Goal: Transaction & Acquisition: Purchase product/service

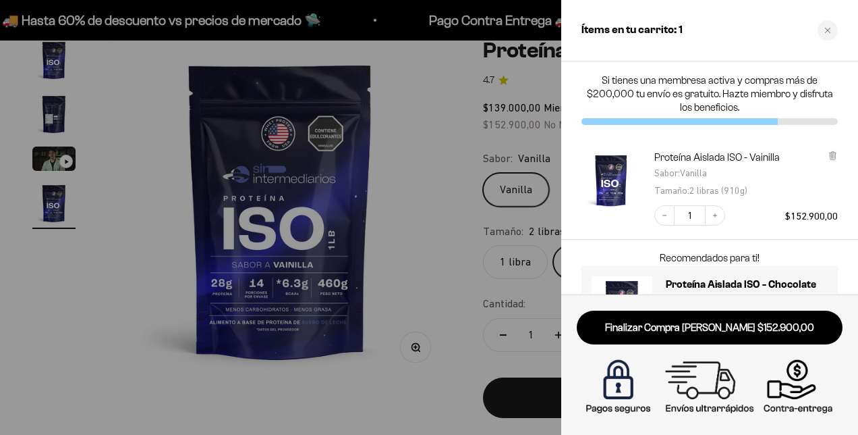
scroll to position [62, 0]
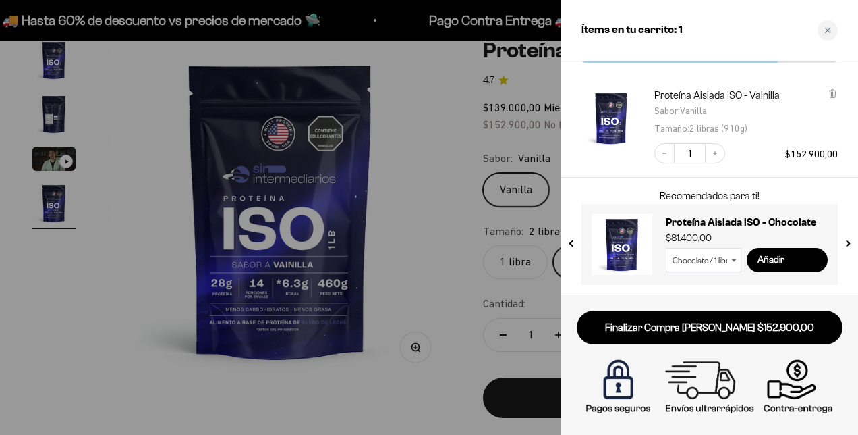
click at [140, 115] on div at bounding box center [429, 217] width 858 height 435
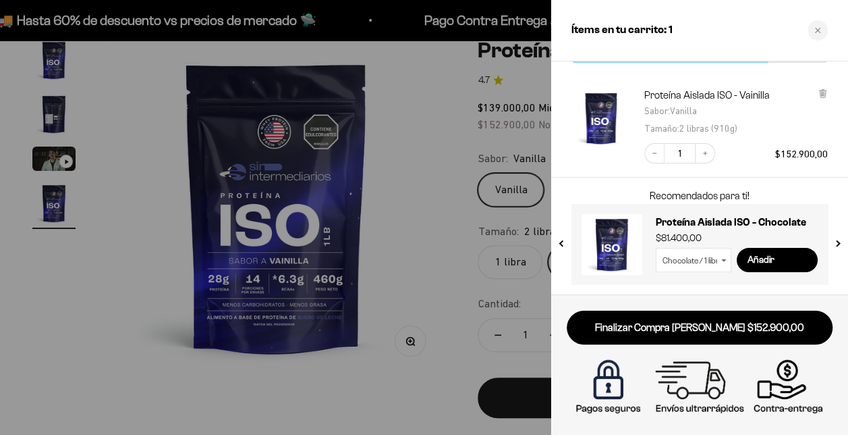
scroll to position [0, 1036]
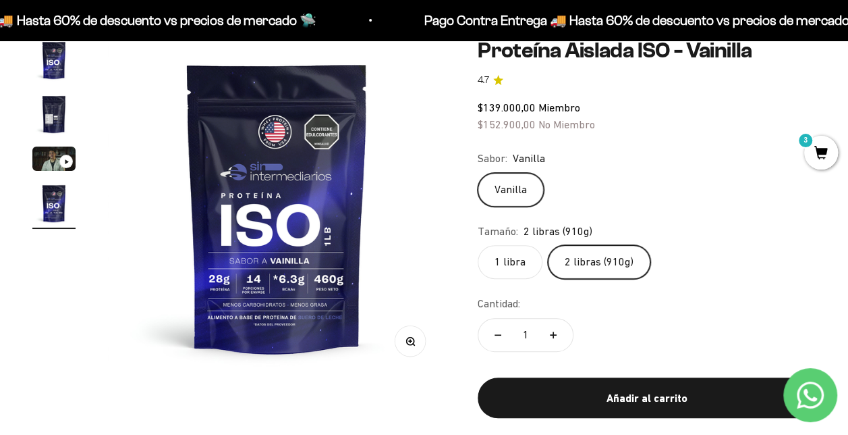
click at [41, 163] on img "Ir al artículo 3" at bounding box center [53, 158] width 43 height 24
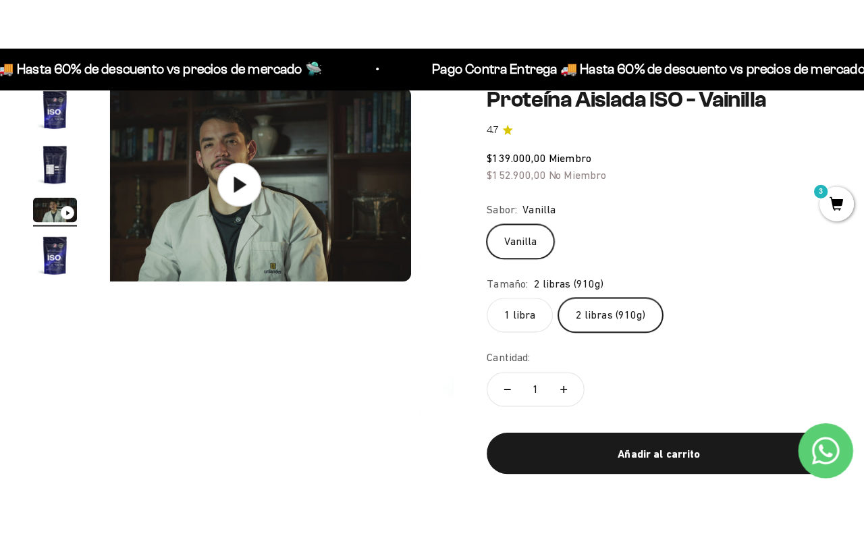
scroll to position [0, 691]
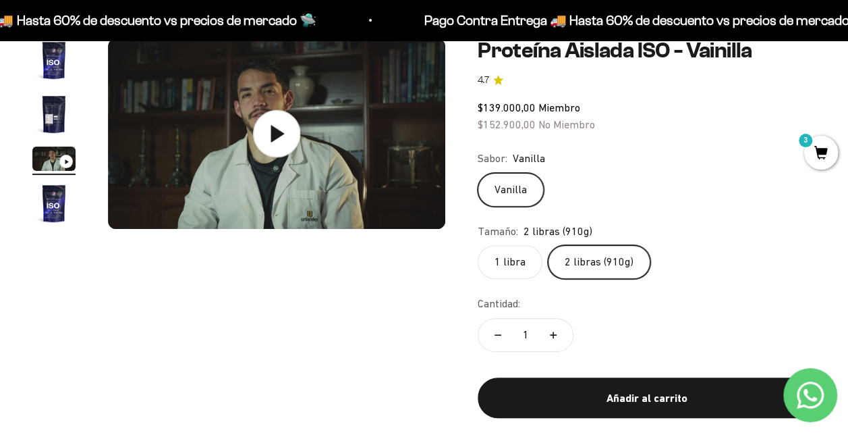
click at [276, 134] on icon at bounding box center [277, 133] width 13 height 17
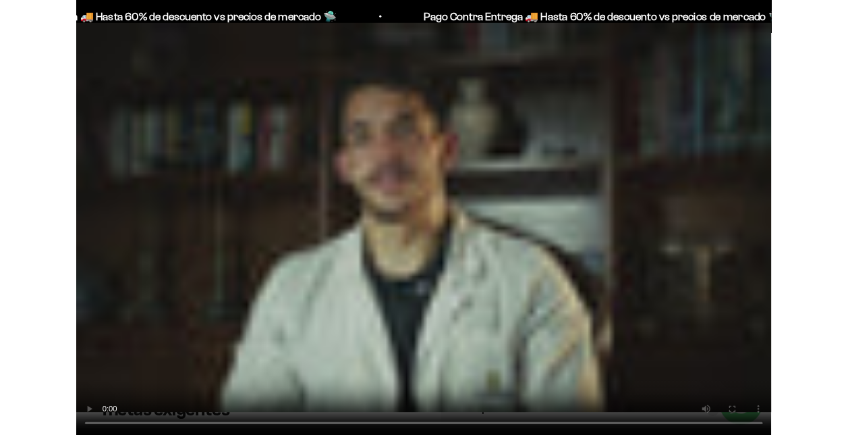
scroll to position [0, 0]
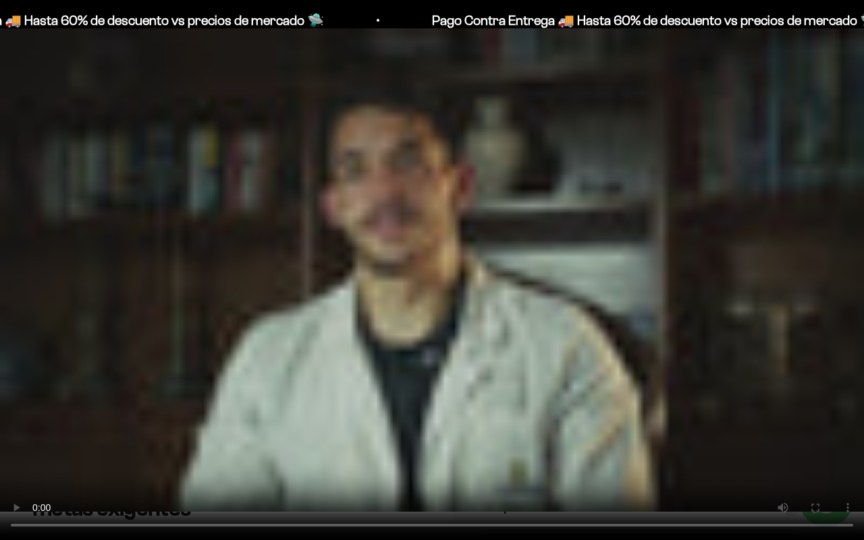
click at [402, 267] on video "Proteína Aislada ISO - Vainilla" at bounding box center [432, 270] width 864 height 540
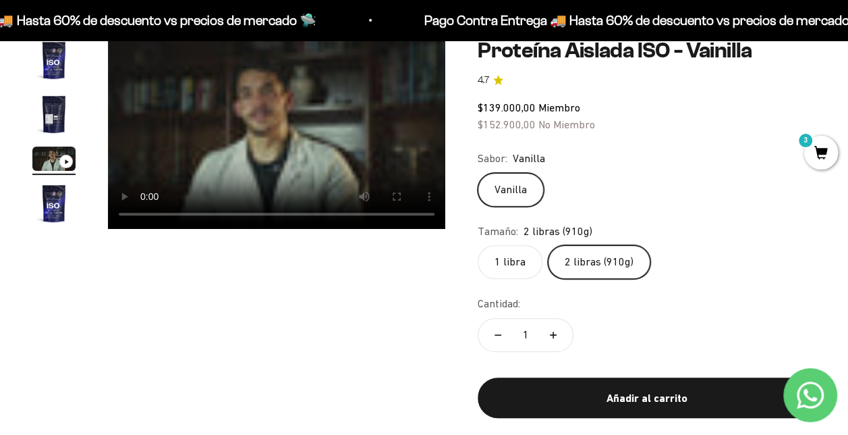
scroll to position [67, 0]
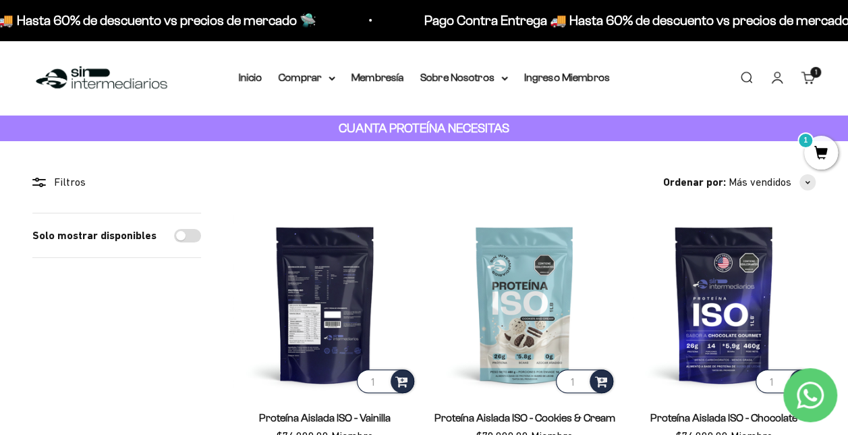
click at [331, 284] on img at bounding box center [325, 305] width 184 height 184
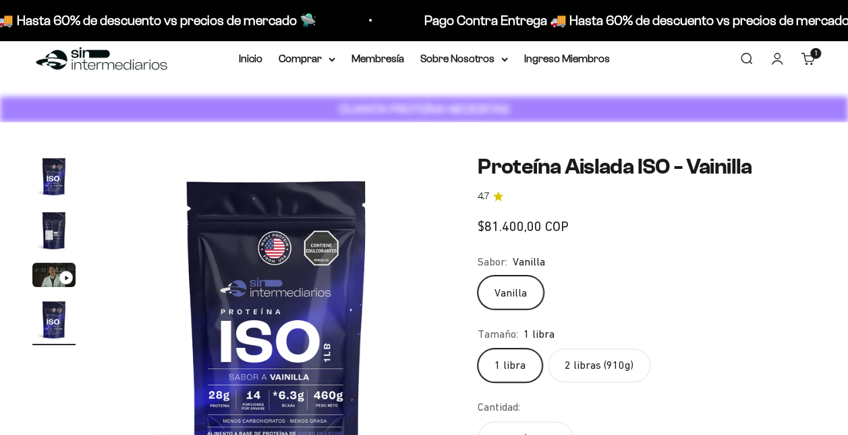
scroll to position [0, 1036]
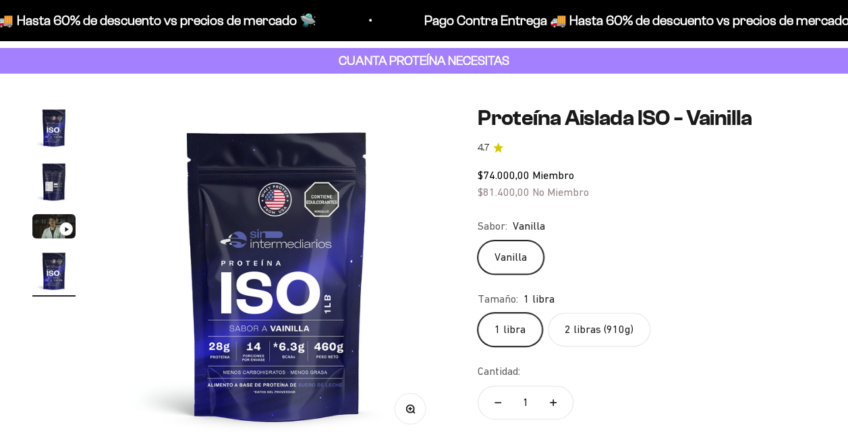
click at [587, 312] on fieldset "Tamaño: 1 libra 1 libra 2 libras (910g)" at bounding box center [647, 318] width 338 height 57
click at [587, 331] on label "2 libras (910g)" at bounding box center [599, 329] width 103 height 34
click at [478, 312] on input "2 libras (910g)" at bounding box center [477, 312] width 1 height 1
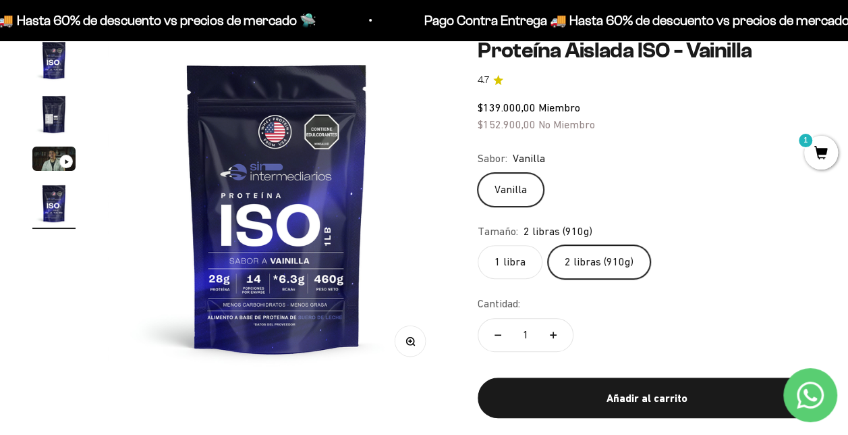
scroll to position [67, 0]
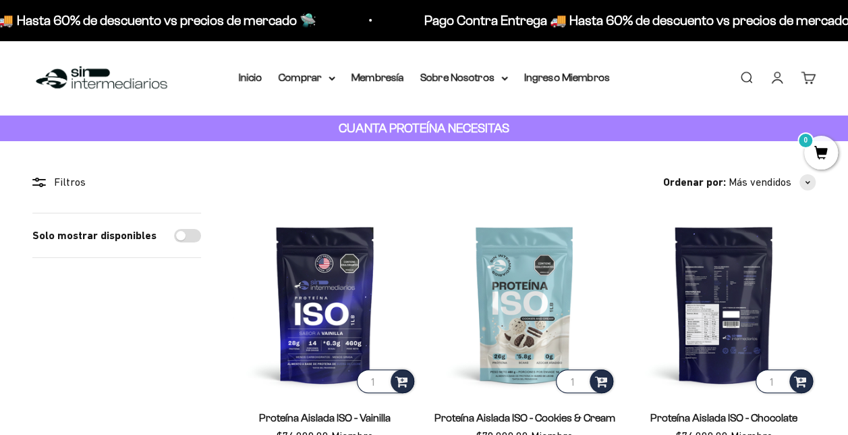
scroll to position [67, 0]
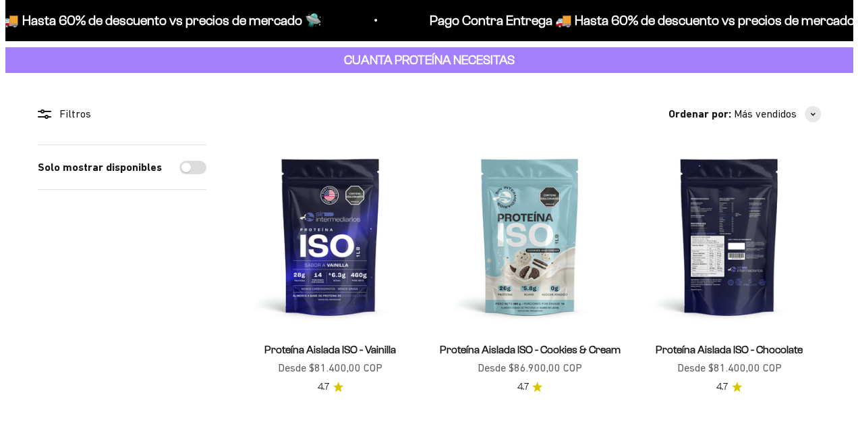
scroll to position [68, 0]
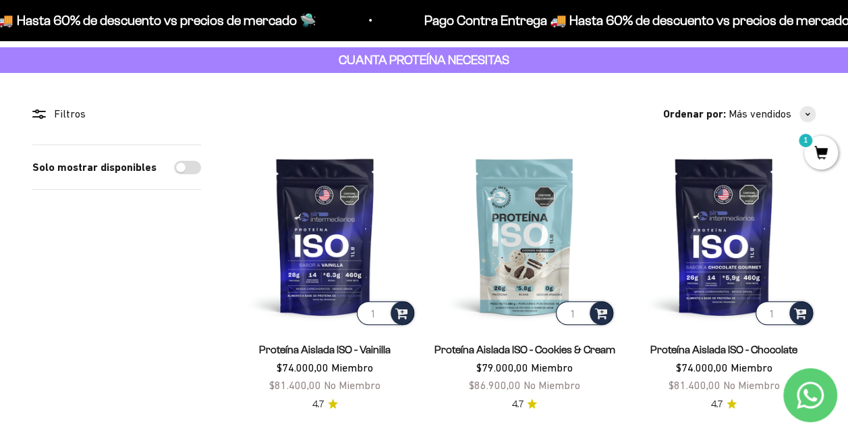
click at [831, 148] on span "1" at bounding box center [821, 153] width 34 height 34
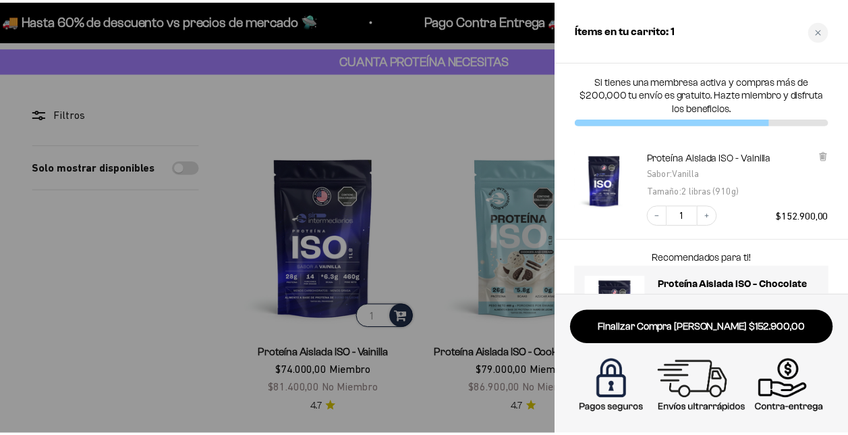
scroll to position [62, 0]
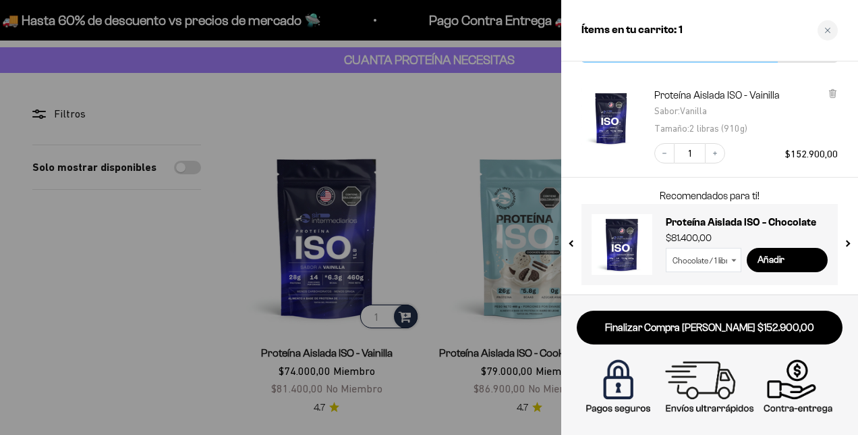
click at [256, 116] on div at bounding box center [429, 217] width 858 height 435
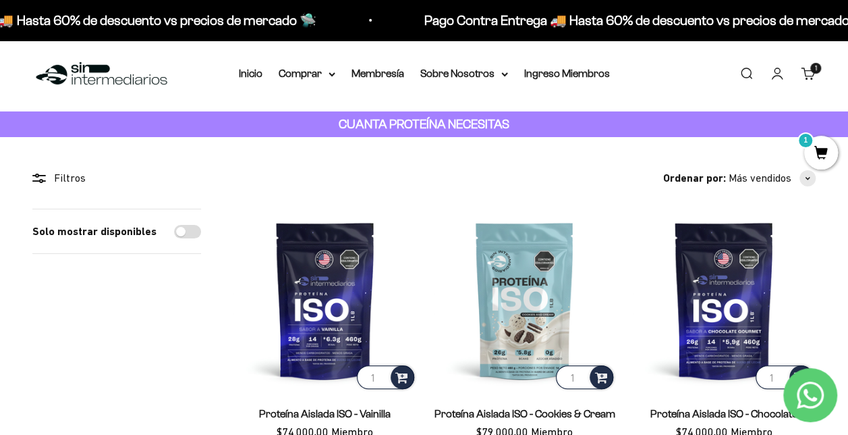
scroll to position [0, 0]
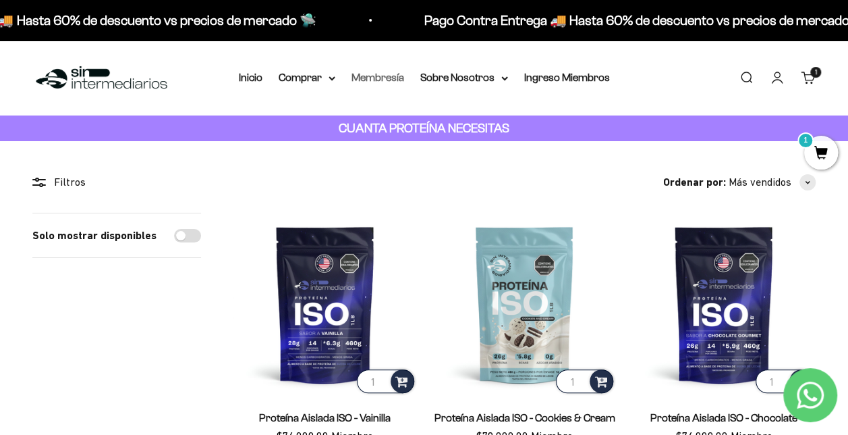
click at [387, 73] on link "Membresía" at bounding box center [378, 77] width 53 height 11
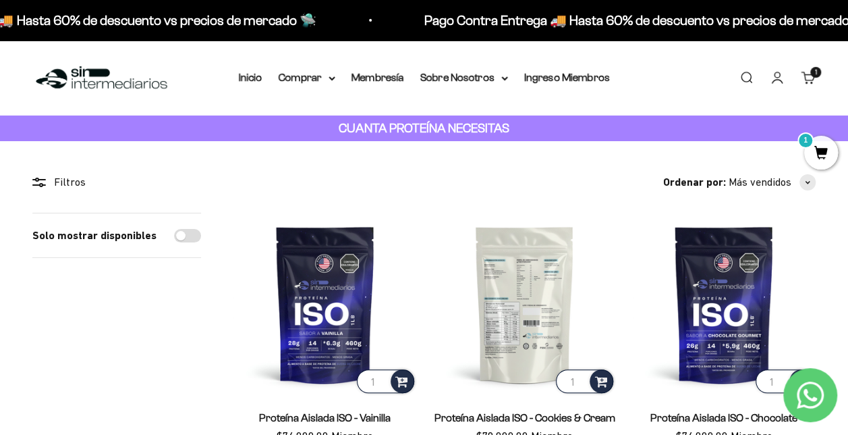
scroll to position [135, 0]
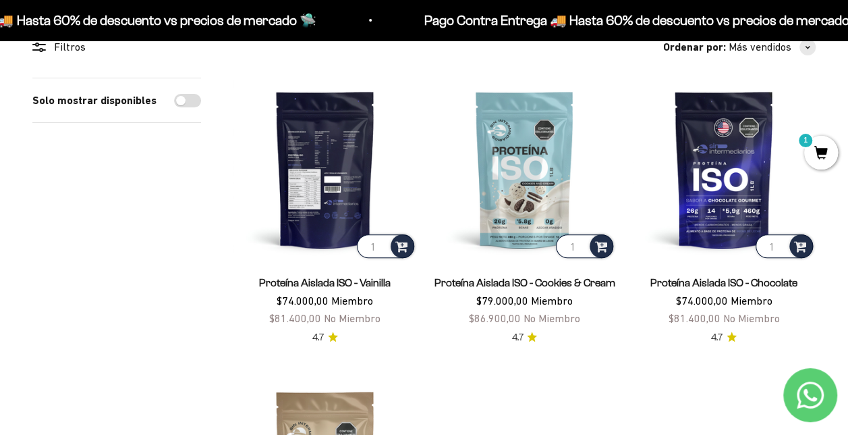
click at [341, 186] on img at bounding box center [325, 170] width 184 height 184
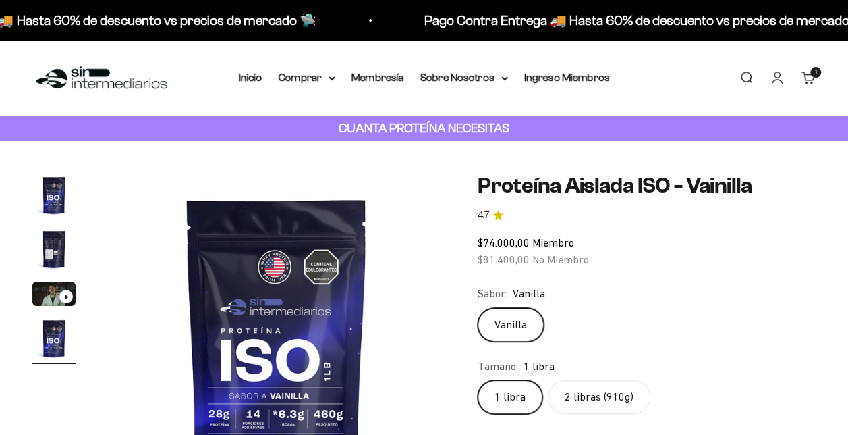
scroll to position [0, 1036]
click at [57, 345] on img "Ir al artículo 4" at bounding box center [53, 337] width 43 height 43
click at [55, 254] on img "Ir al artículo 2" at bounding box center [53, 248] width 43 height 43
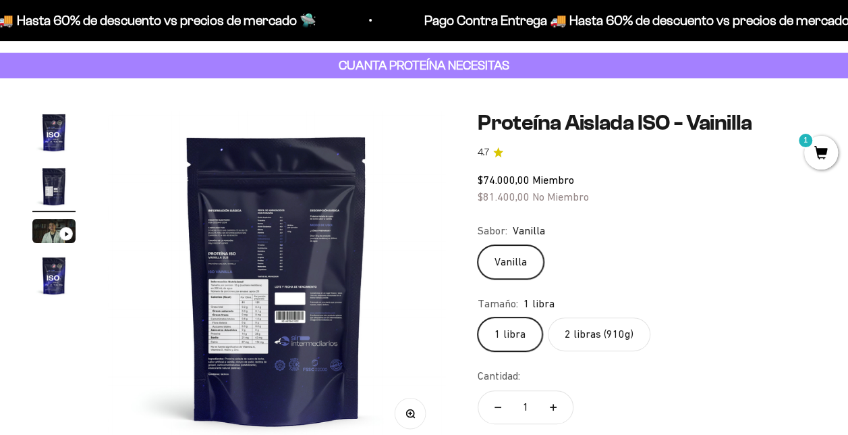
scroll to position [135, 0]
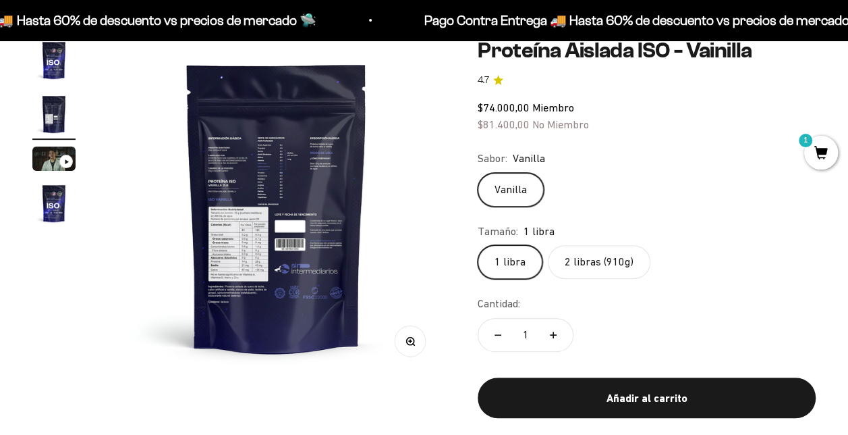
click at [305, 289] on img at bounding box center [276, 206] width 337 height 337
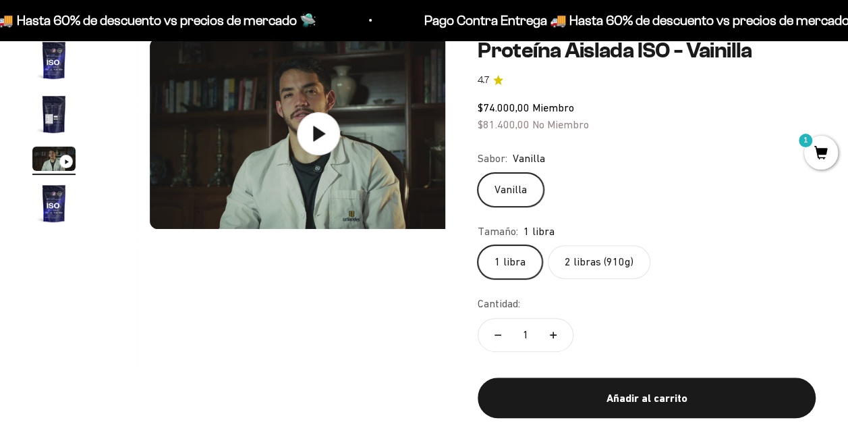
scroll to position [0, 691]
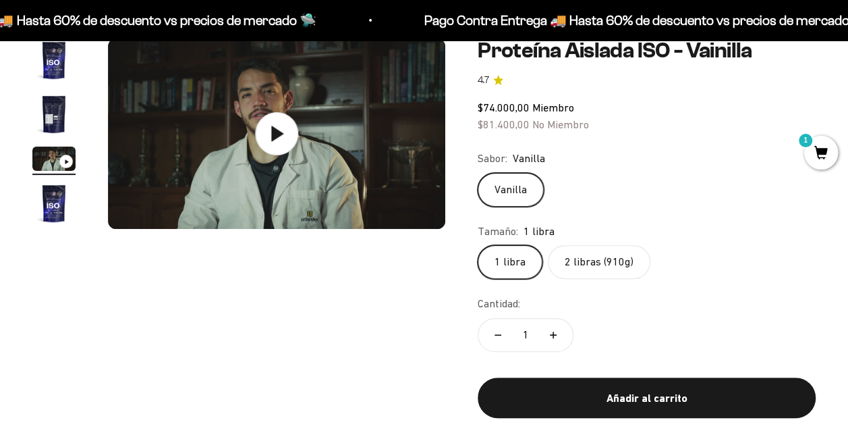
click at [59, 121] on img "Ir al artículo 2" at bounding box center [53, 113] width 43 height 43
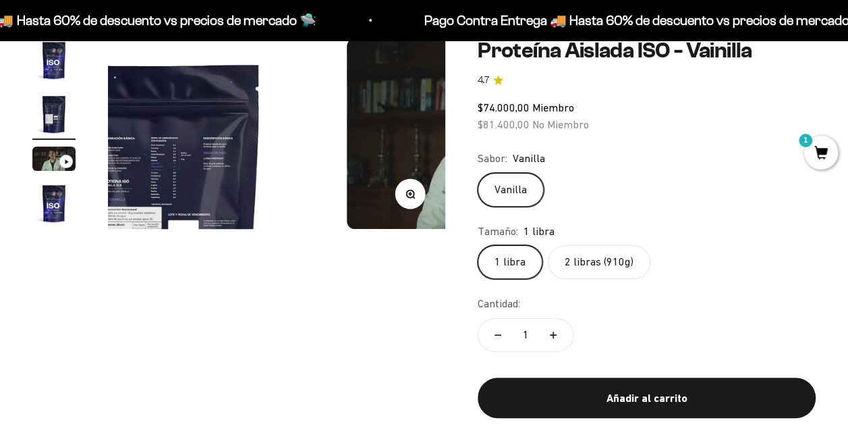
scroll to position [0, 345]
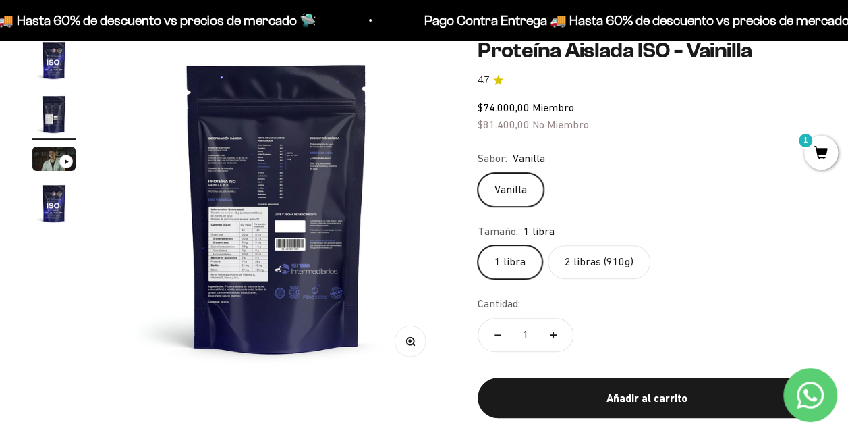
click at [414, 349] on button "Zoom" at bounding box center [410, 341] width 30 height 30
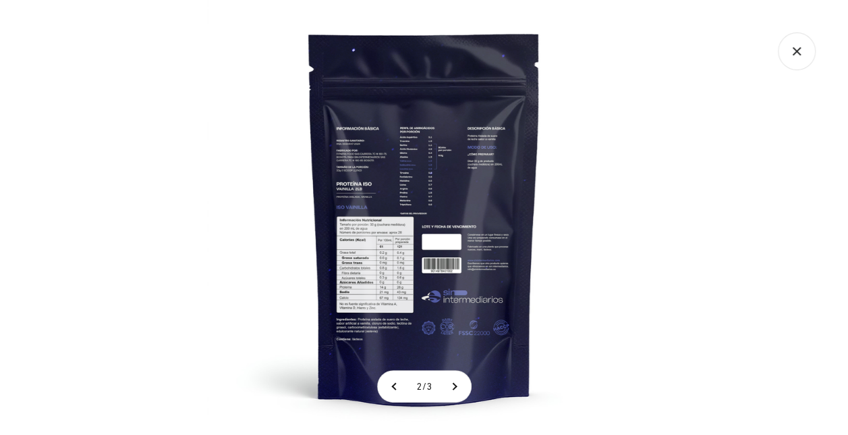
click at [456, 217] on img at bounding box center [424, 217] width 435 height 435
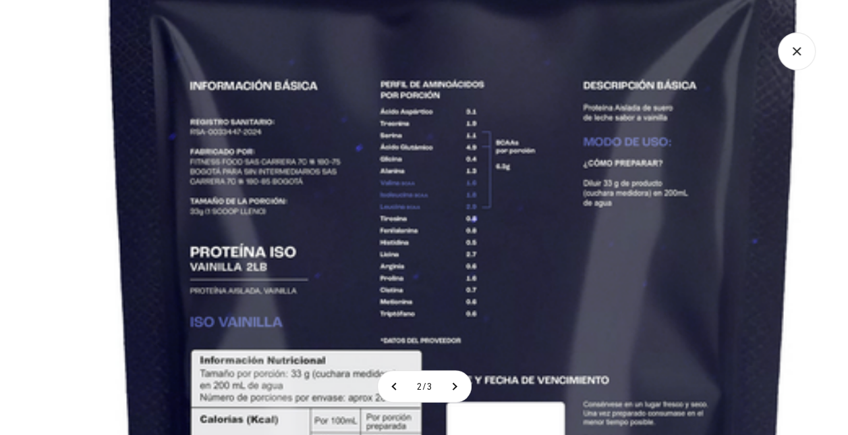
click at [536, 318] on img at bounding box center [454, 352] width 1304 height 1304
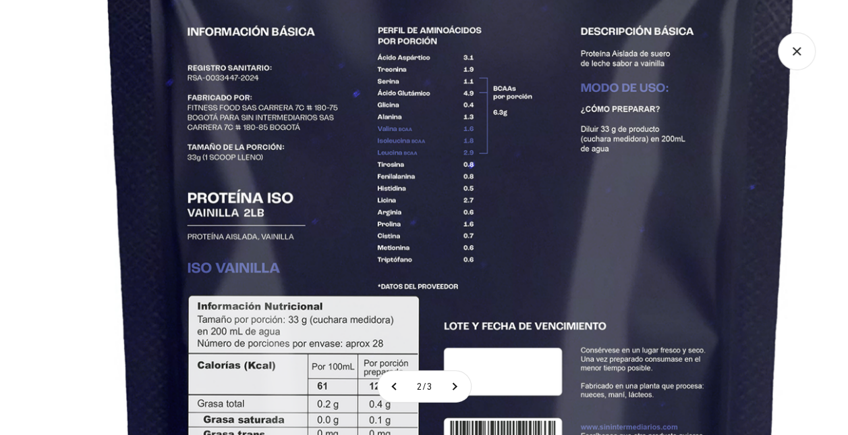
click at [568, 253] on img at bounding box center [452, 298] width 1304 height 1304
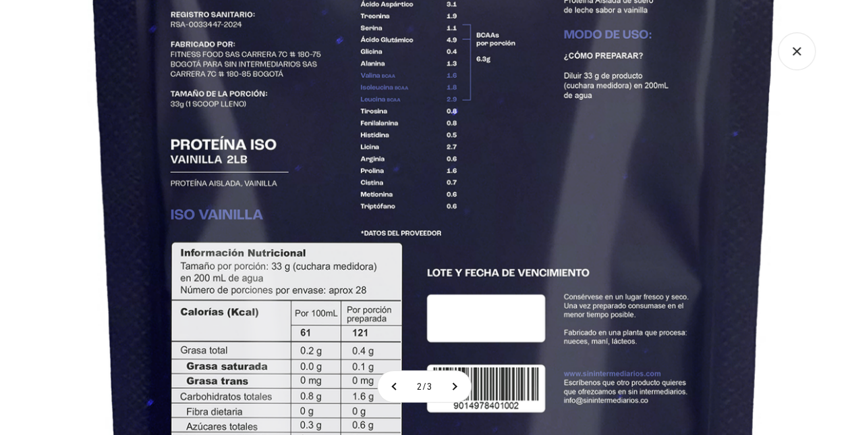
click at [586, 258] on img at bounding box center [435, 245] width 1304 height 1304
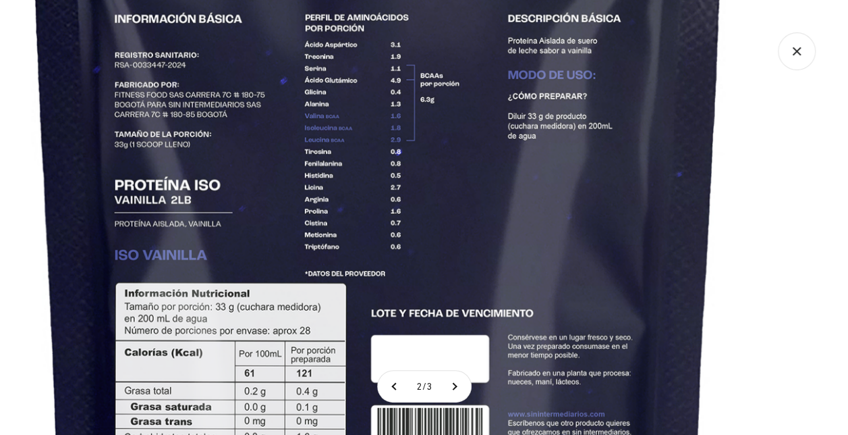
click at [573, 339] on img at bounding box center [379, 286] width 1304 height 1304
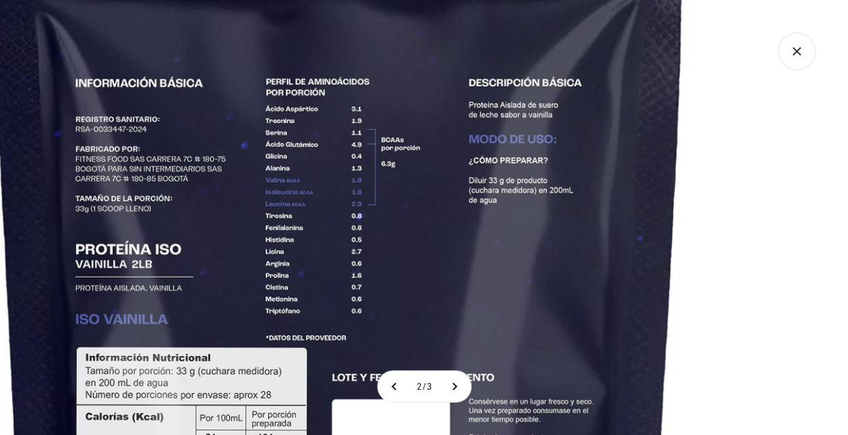
click at [555, 244] on img at bounding box center [340, 350] width 1304 height 1304
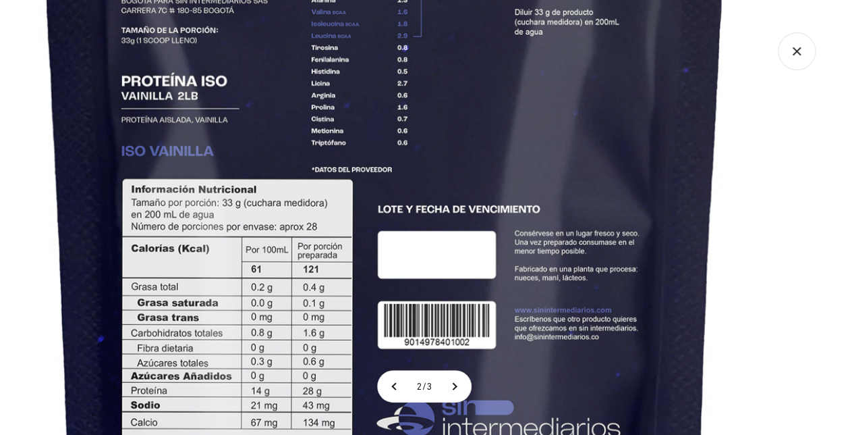
click at [495, 202] on img at bounding box center [385, 182] width 1304 height 1304
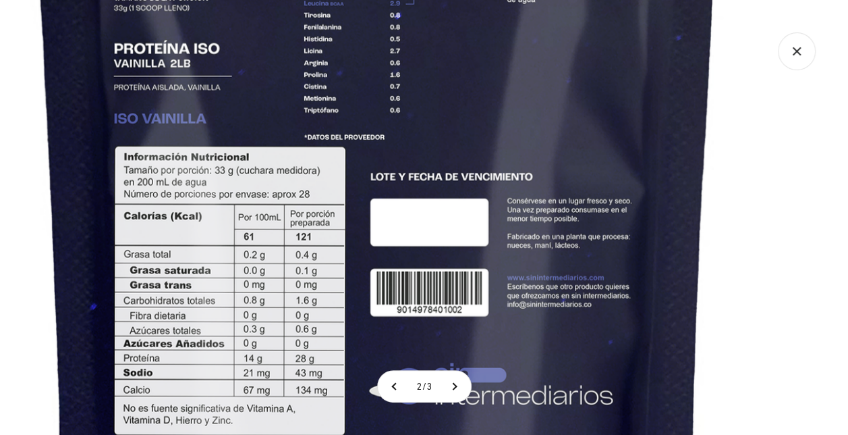
click at [491, 291] on img at bounding box center [378, 149] width 1304 height 1304
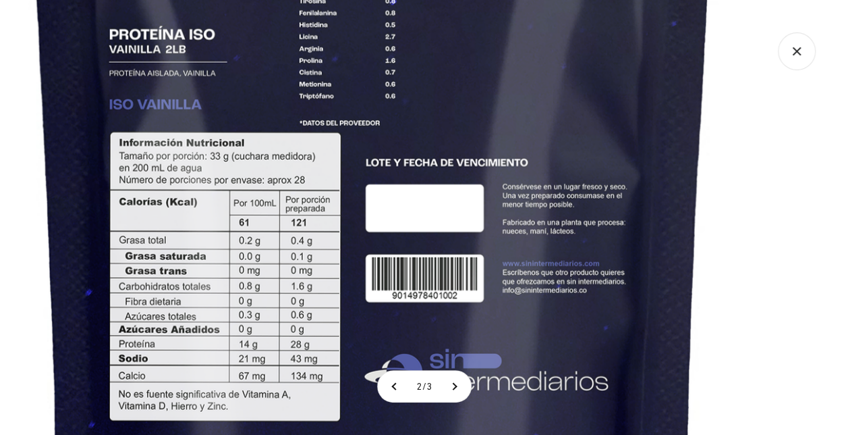
click at [497, 283] on img at bounding box center [373, 135] width 1304 height 1304
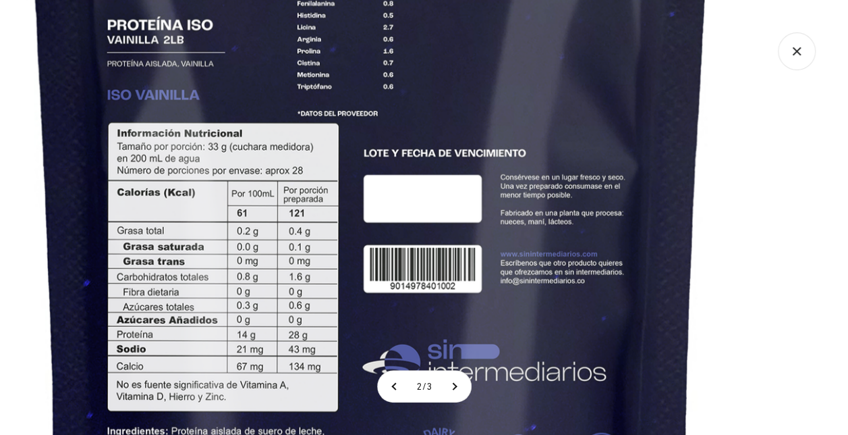
click at [573, 306] on img at bounding box center [371, 126] width 1304 height 1304
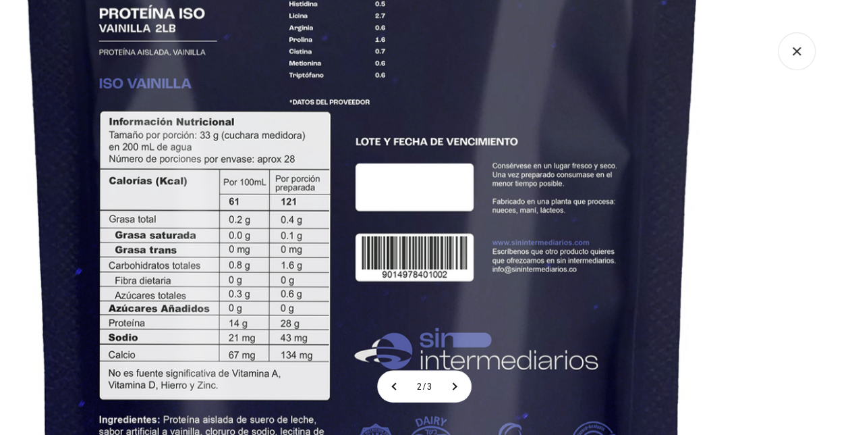
click at [581, 299] on img at bounding box center [363, 114] width 1304 height 1304
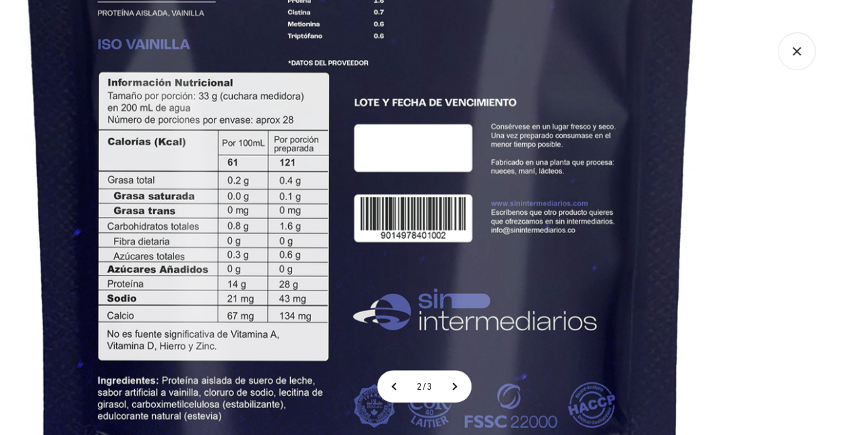
click at [546, 291] on img at bounding box center [362, 75] width 1304 height 1304
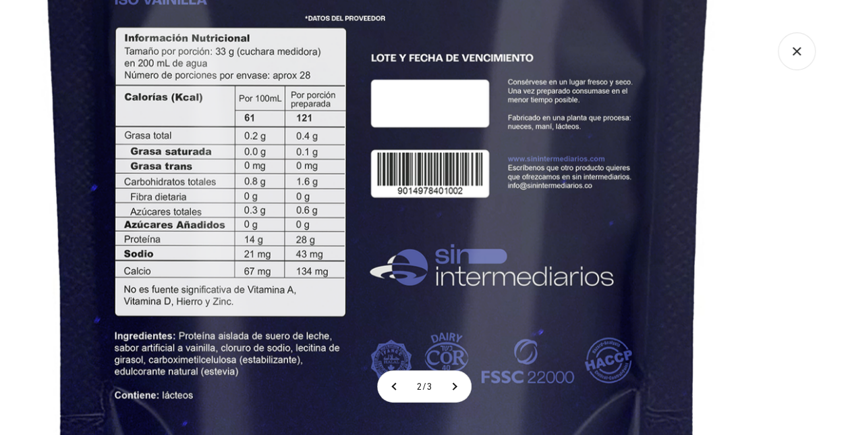
click at [588, 260] on img at bounding box center [379, 31] width 1304 height 1304
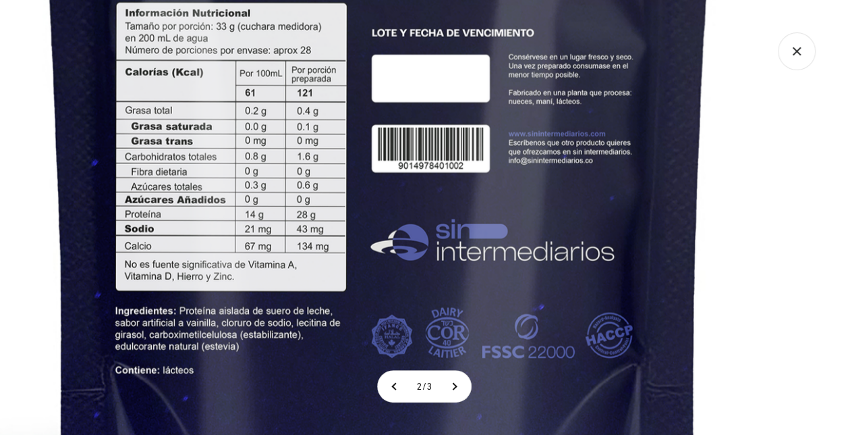
click at [569, 275] on img at bounding box center [379, 6] width 1304 height 1304
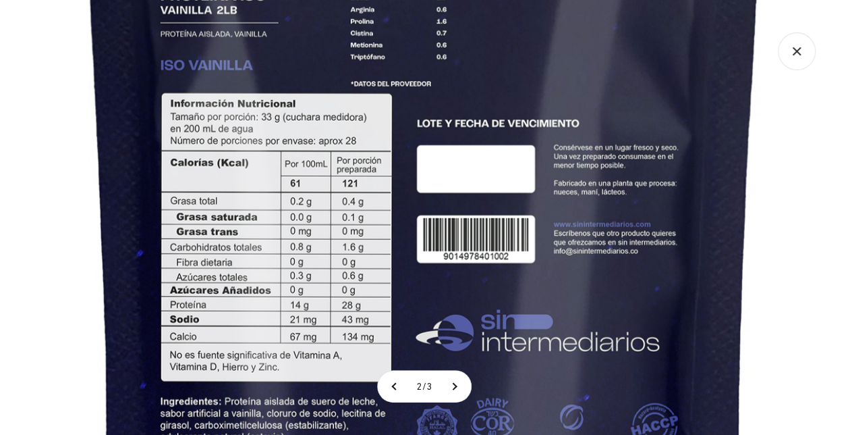
click at [611, 358] on img at bounding box center [425, 96] width 1304 height 1304
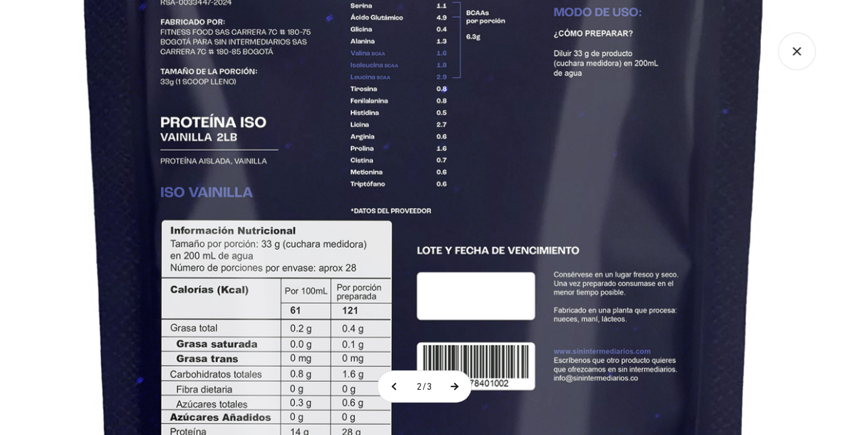
click at [456, 387] on button at bounding box center [454, 385] width 34 height 31
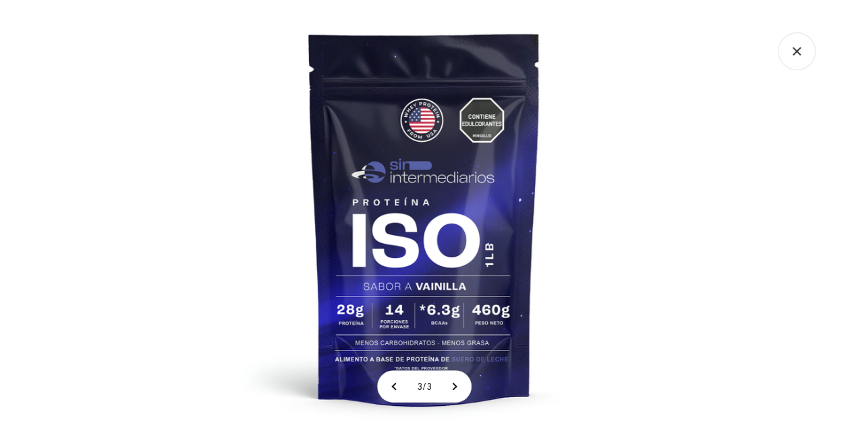
click at [447, 336] on img at bounding box center [424, 217] width 435 height 435
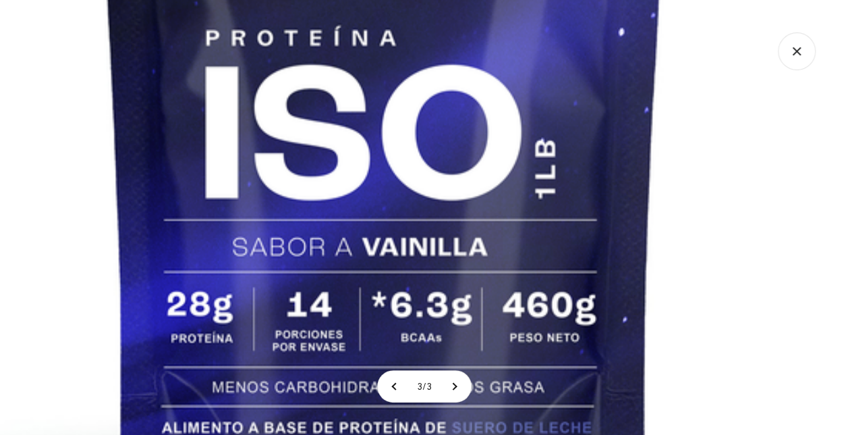
click at [748, 394] on img at bounding box center [384, 76] width 1080 height 1080
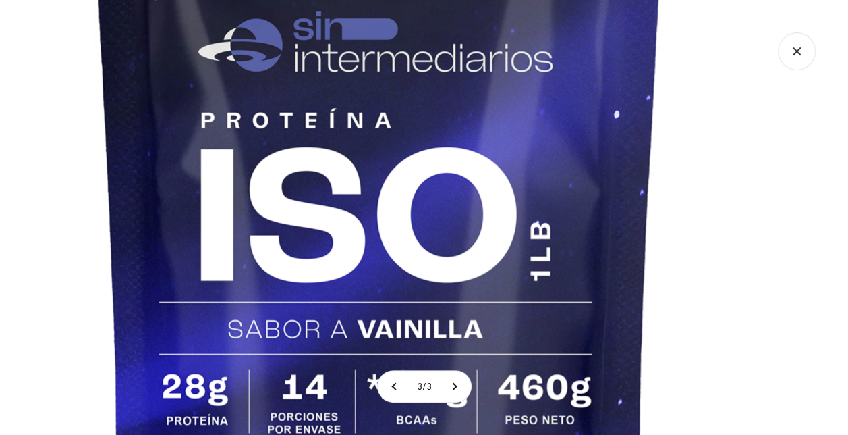
click at [766, 363] on img at bounding box center [379, 158] width 1080 height 1080
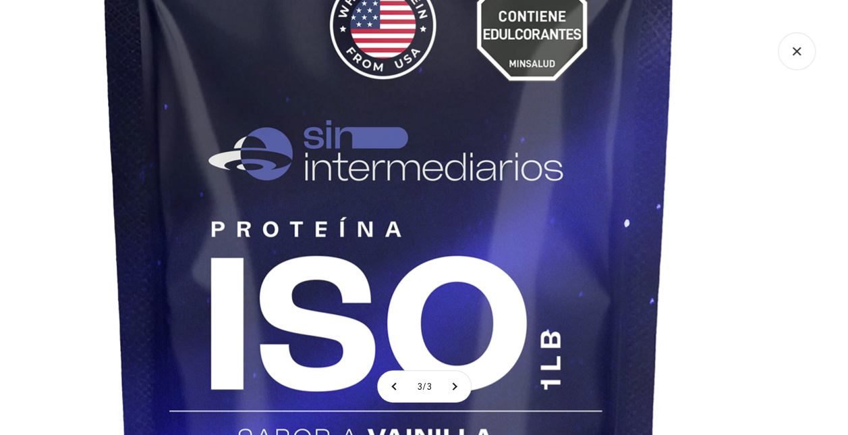
click at [771, 370] on img at bounding box center [390, 267] width 1080 height 1080
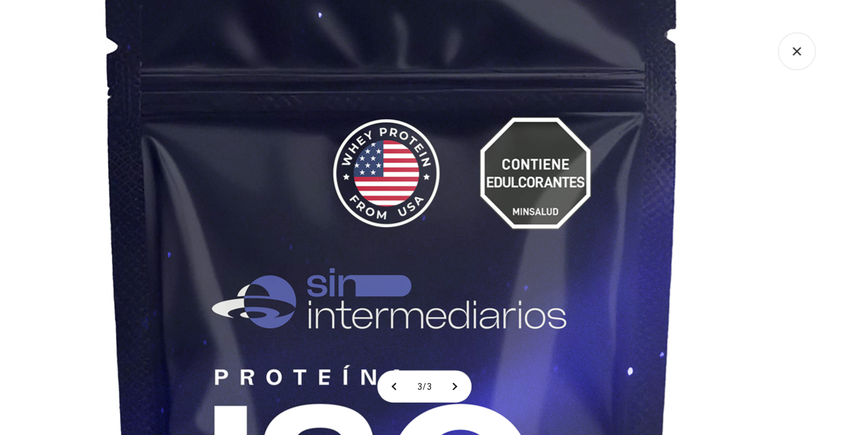
click at [753, 375] on img at bounding box center [393, 415] width 1080 height 1080
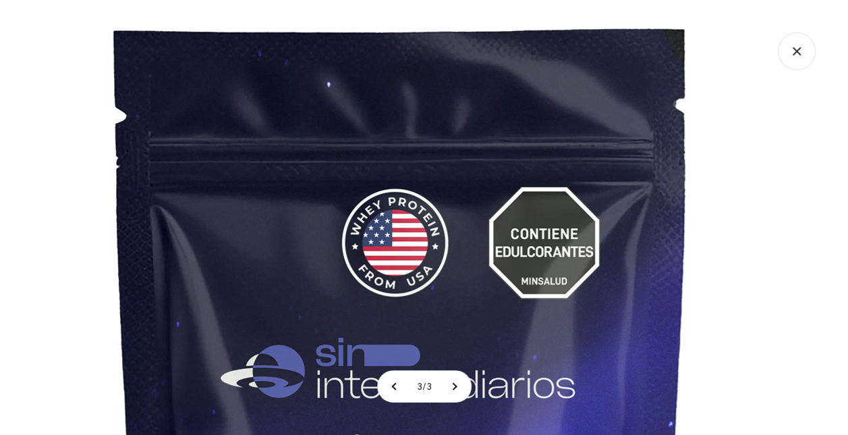
click at [802, 61] on icon "Cerrar galería" at bounding box center [797, 51] width 38 height 38
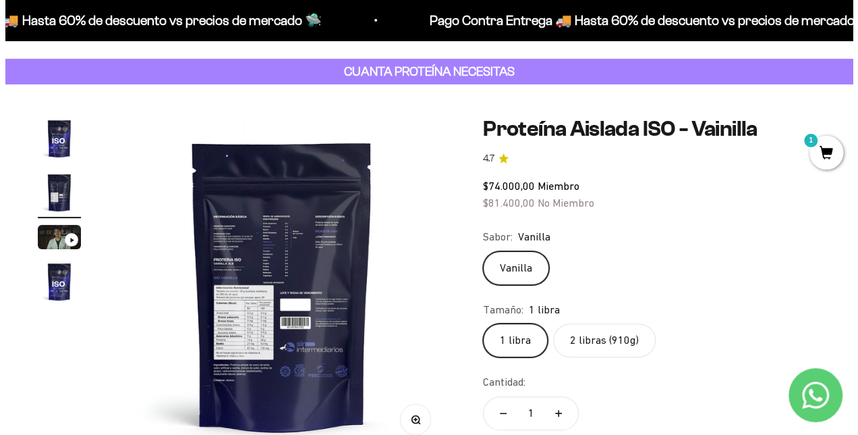
scroll to position [0, 0]
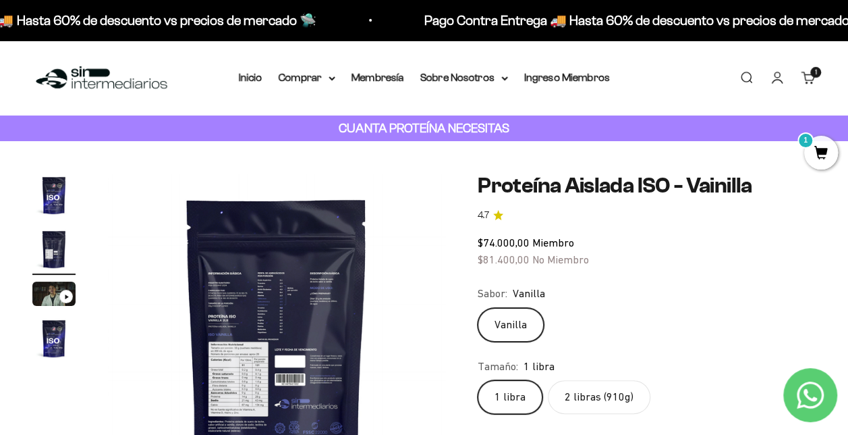
click at [820, 157] on span "1" at bounding box center [821, 153] width 34 height 34
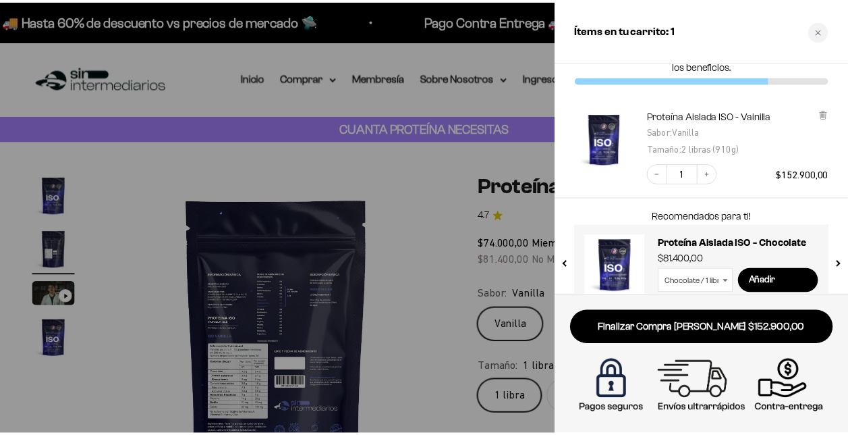
scroll to position [62, 0]
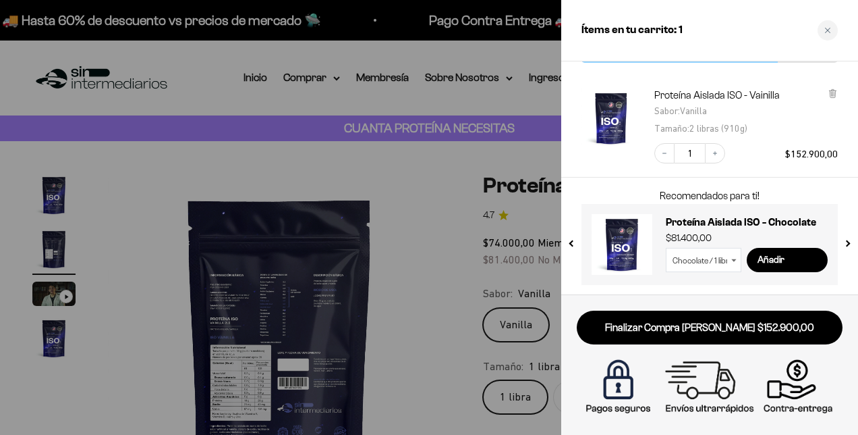
click at [447, 325] on div at bounding box center [429, 217] width 858 height 435
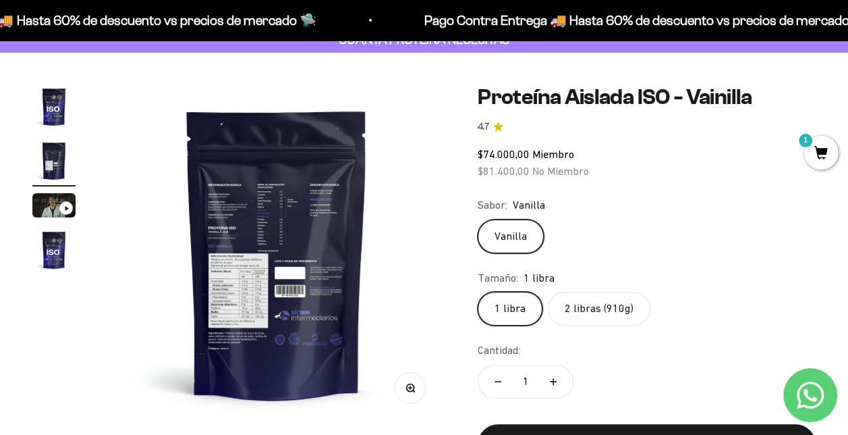
scroll to position [67, 0]
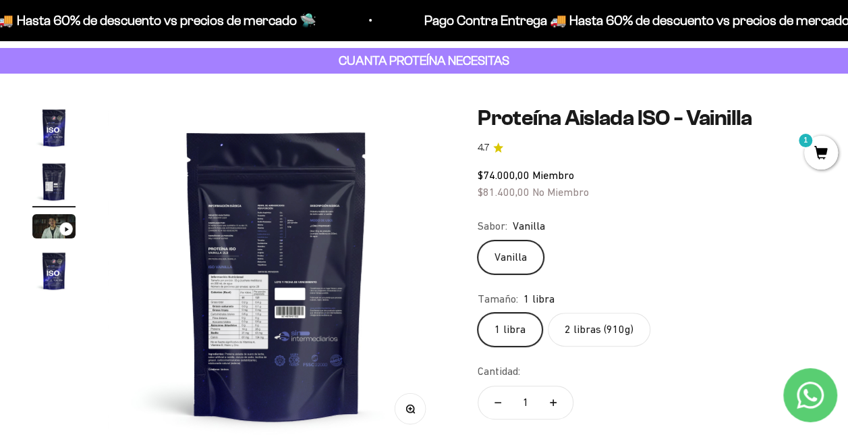
click at [624, 332] on label "2 libras (910g)" at bounding box center [599, 329] width 103 height 34
click at [478, 312] on input "2 libras (910g)" at bounding box center [477, 312] width 1 height 1
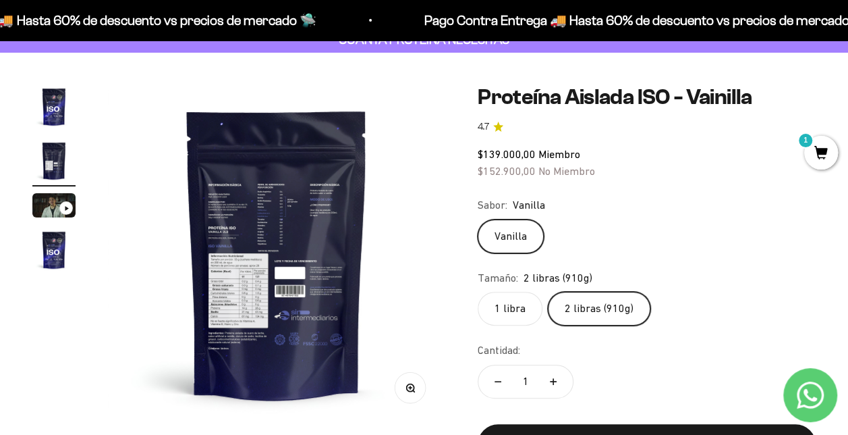
scroll to position [67, 0]
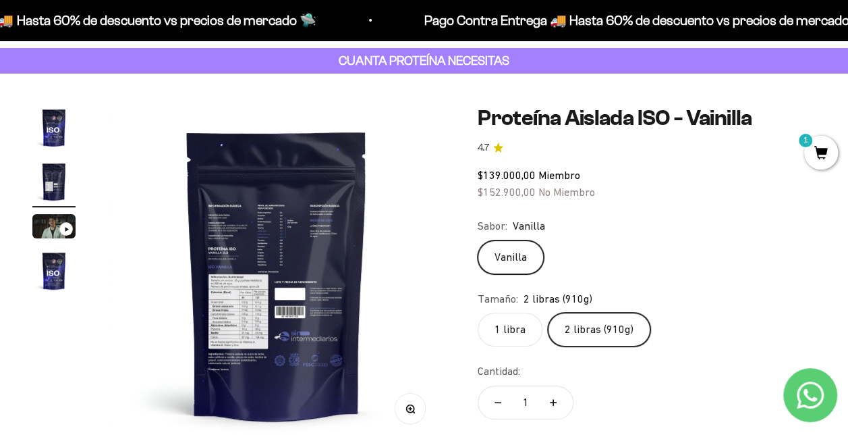
click at [520, 330] on label "1 libra" at bounding box center [510, 329] width 65 height 34
click at [478, 312] on input "1 libra" at bounding box center [477, 312] width 1 height 1
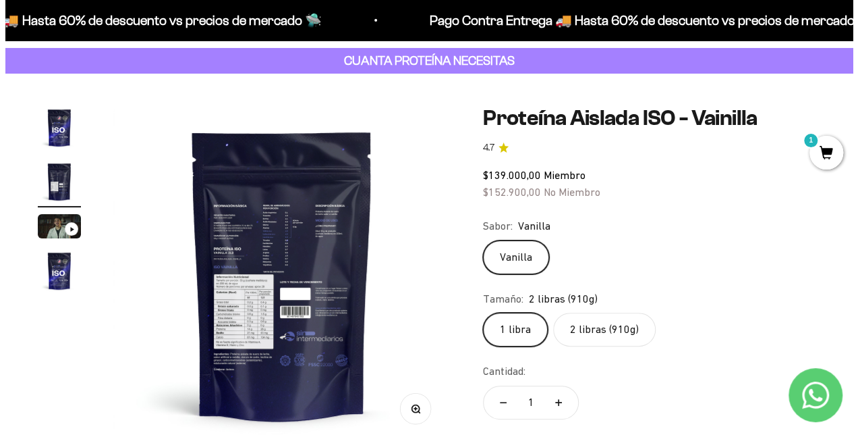
scroll to position [0, 1036]
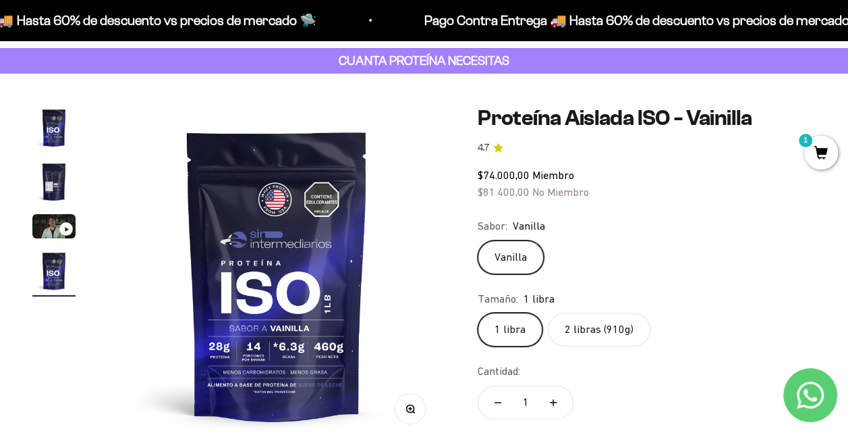
click at [596, 331] on label "2 libras (910g)" at bounding box center [599, 329] width 103 height 34
click at [478, 312] on input "2 libras (910g)" at bounding box center [477, 312] width 1 height 1
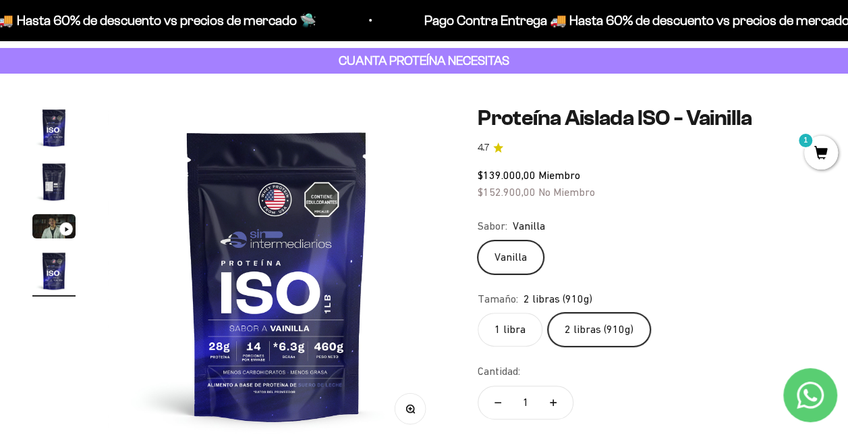
click at [510, 331] on label "1 libra" at bounding box center [510, 329] width 65 height 34
click at [478, 312] on input "1 libra" at bounding box center [477, 312] width 1 height 1
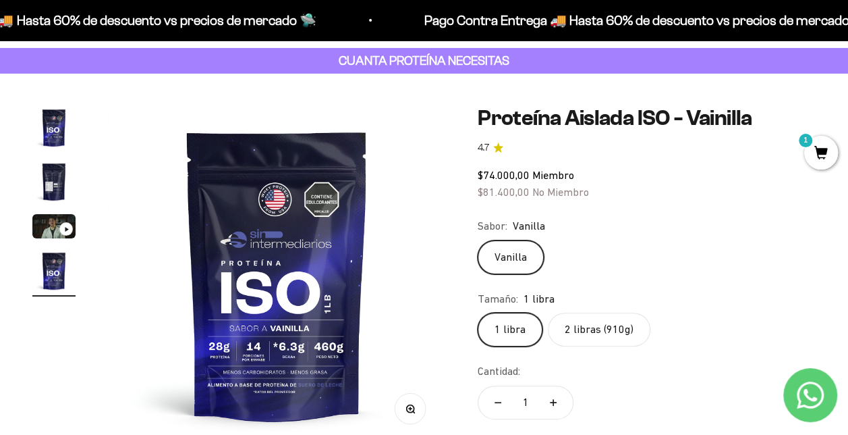
click at [610, 331] on label "2 libras (910g)" at bounding box center [599, 329] width 103 height 34
click at [478, 312] on input "2 libras (910g)" at bounding box center [477, 312] width 1 height 1
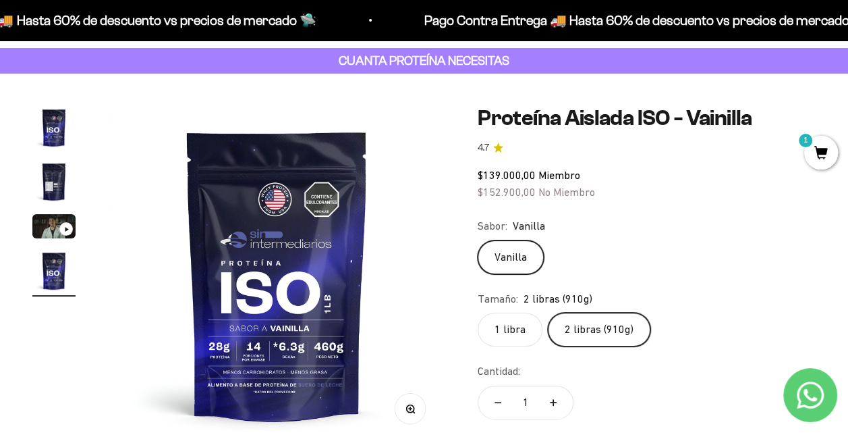
click at [830, 150] on span "1" at bounding box center [821, 153] width 34 height 34
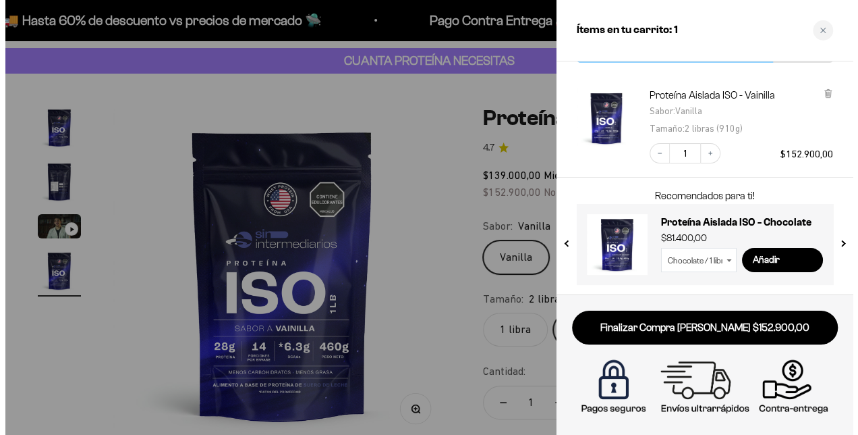
scroll to position [0, 1053]
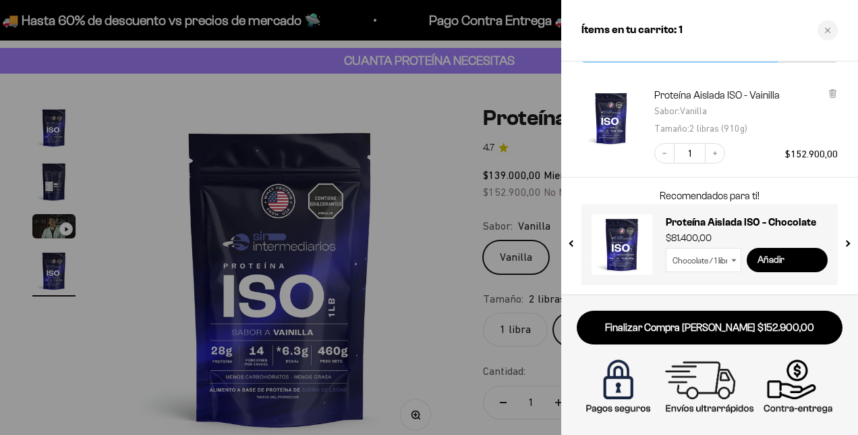
click at [782, 260] on input "Añadir" at bounding box center [787, 260] width 81 height 24
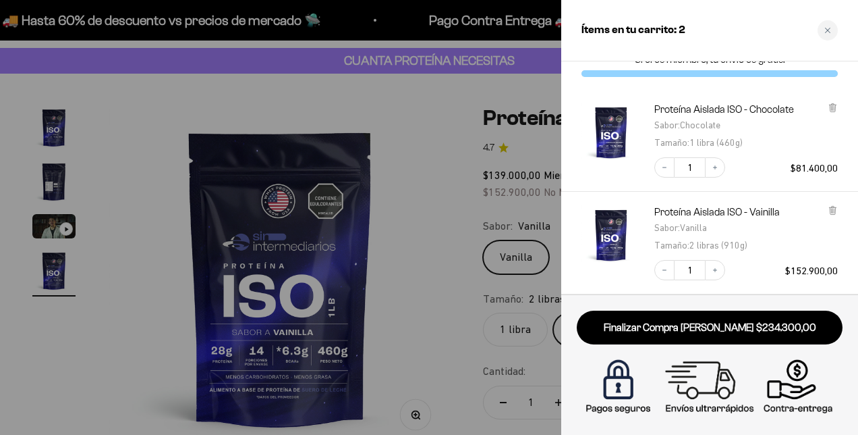
scroll to position [3, 0]
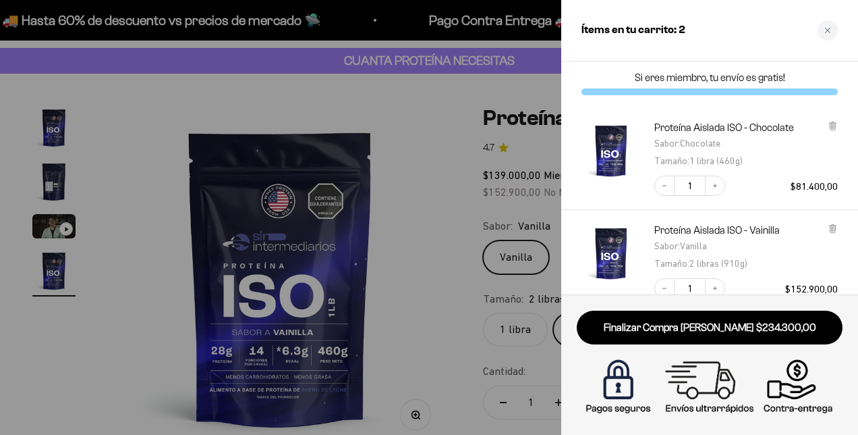
click at [838, 124] on div "Proteína Aislada ISO - Chocolate Sabor : Chocolate Tamaño : 1 libra (460g) Decr…" at bounding box center [709, 158] width 297 height 103
click at [833, 125] on icon at bounding box center [832, 126] width 5 height 7
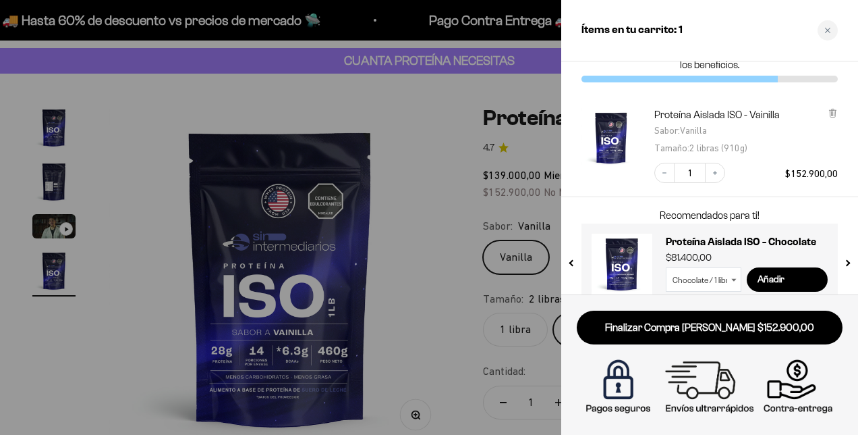
scroll to position [62, 0]
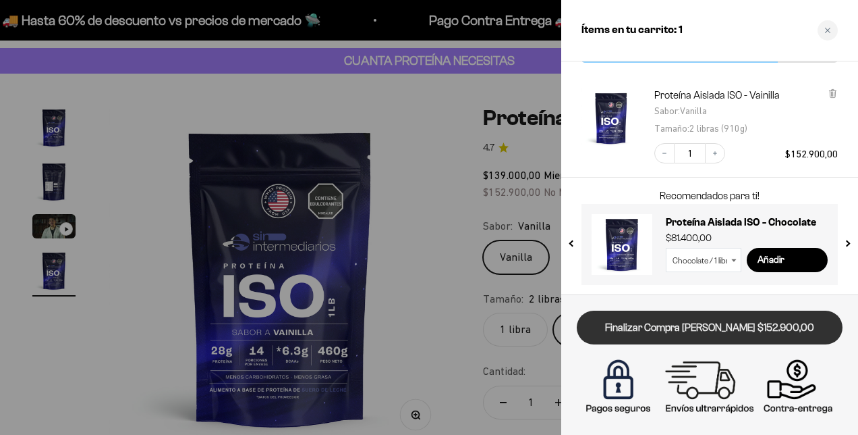
click at [743, 326] on link "Finalizar Compra [PERSON_NAME] $152.900,00" at bounding box center [710, 327] width 266 height 34
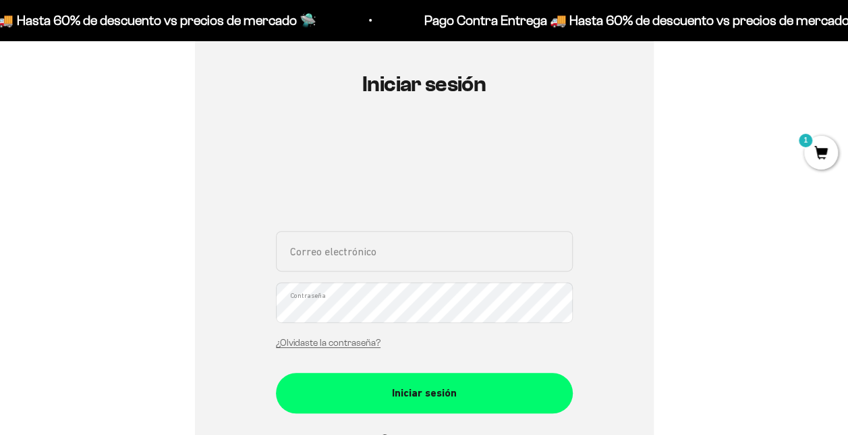
scroll to position [135, 0]
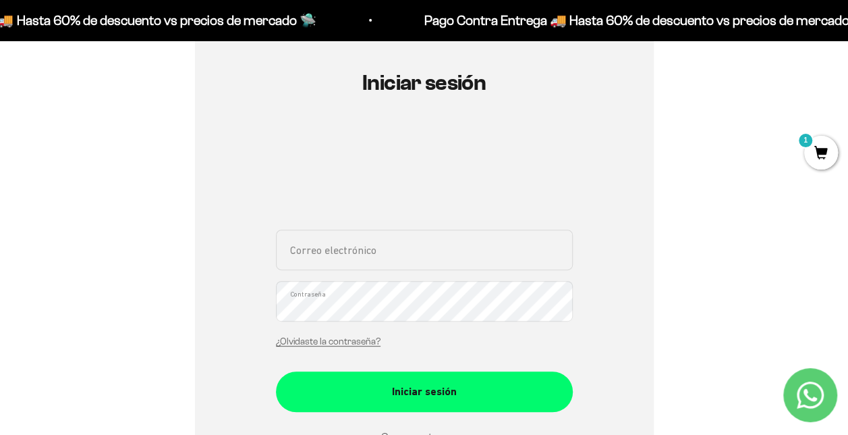
click at [390, 248] on input "Correo electrónico" at bounding box center [424, 249] width 297 height 40
click at [647, 297] on div "Iniciar sesión Correo electrónico Contraseña ¿Olvidaste la contraseña? Iniciar …" at bounding box center [424, 288] width 459 height 511
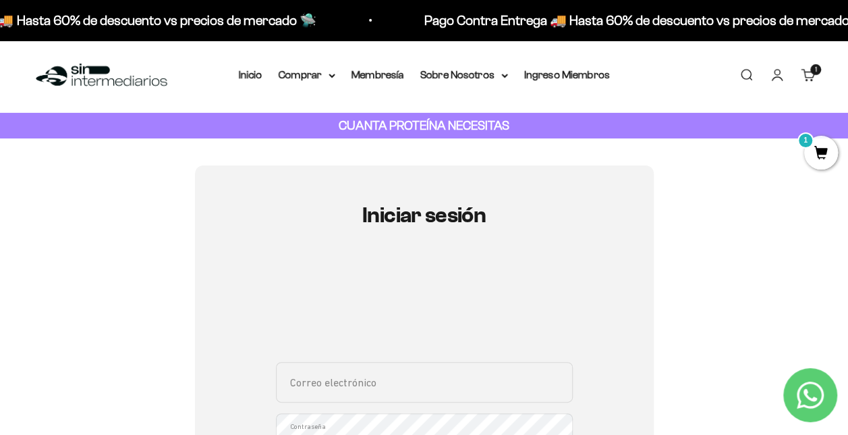
scroll to position [0, 0]
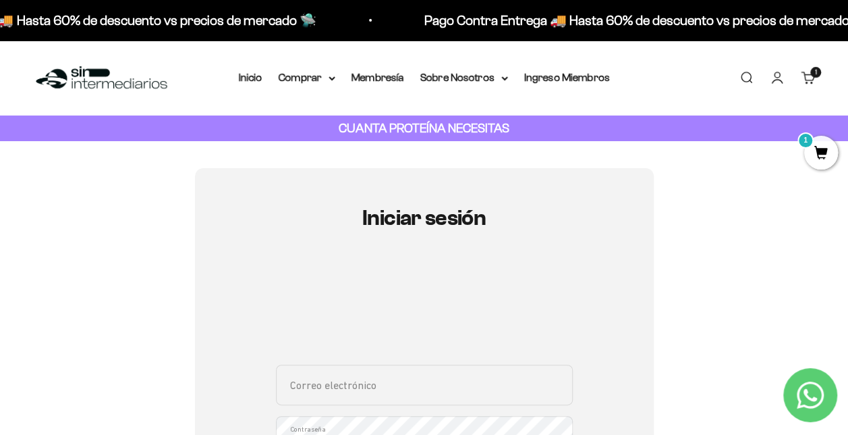
click at [354, 382] on input "Correo electrónico" at bounding box center [424, 384] width 297 height 40
type input "sandradefreitas97@yahoo.com.ve"
click at [775, 78] on link "Iniciar sesión" at bounding box center [777, 77] width 15 height 15
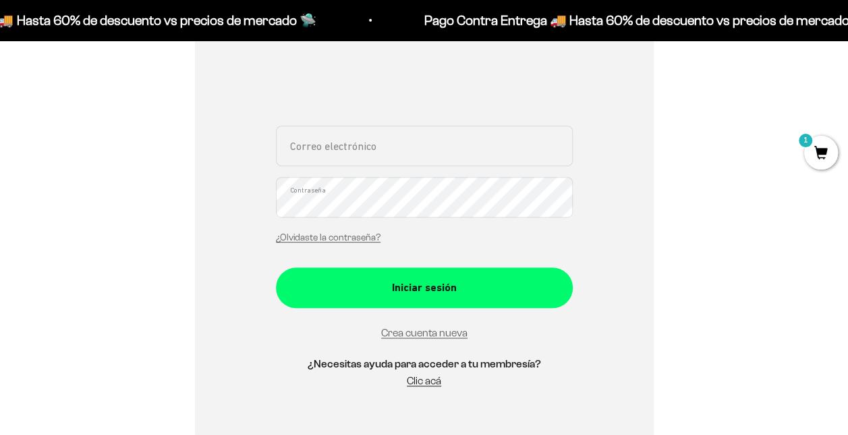
scroll to position [270, 0]
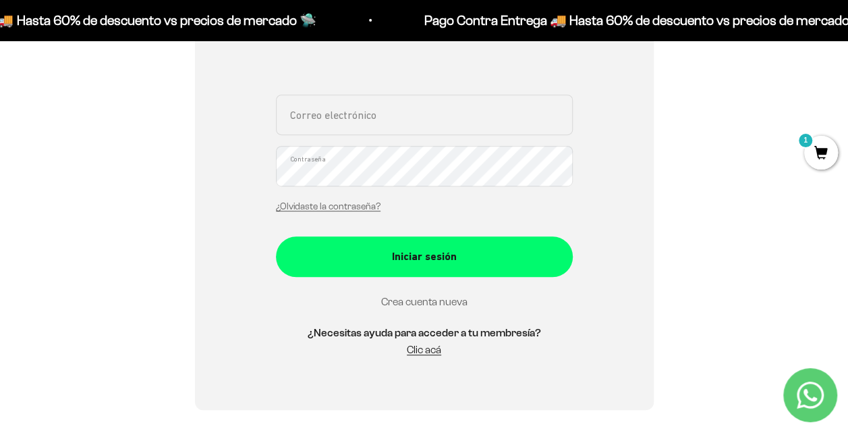
click at [433, 302] on link "Crea cuenta nueva" at bounding box center [424, 301] width 86 height 11
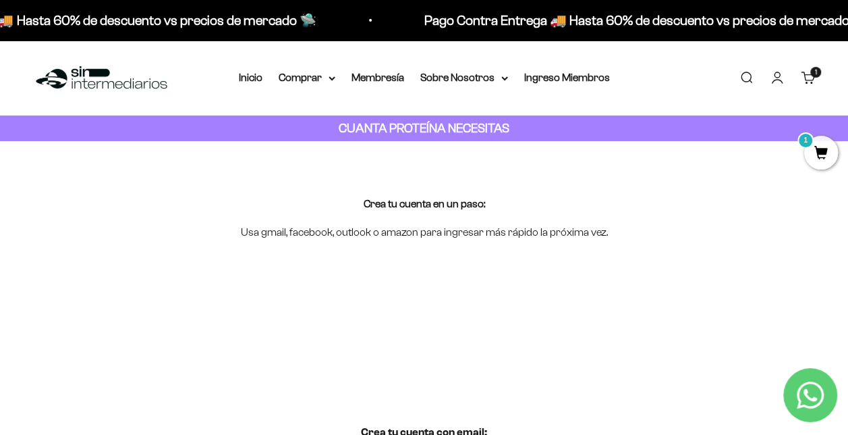
scroll to position [135, 0]
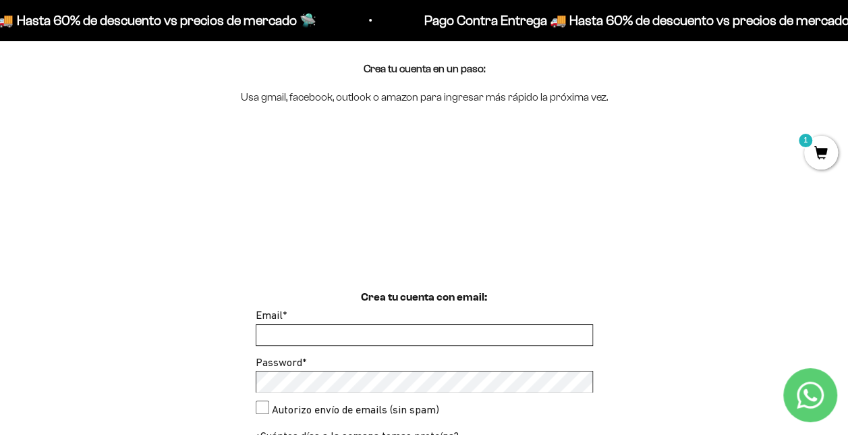
click at [287, 341] on input "Email *" at bounding box center [424, 335] width 336 height 20
type input "sandradefreitas97@yahoo.com.ve"
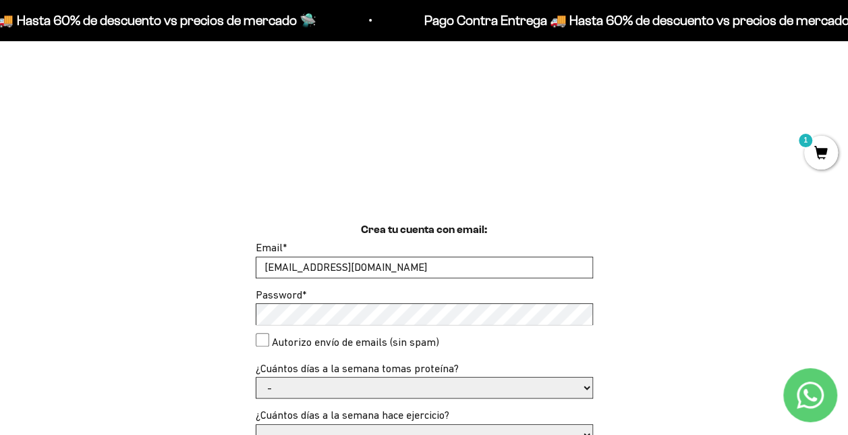
click at [312, 387] on select "- 1 o 2 3 a 5 6 o 7" at bounding box center [424, 387] width 336 height 20
select select "6 o 7"
click at [256, 377] on select "- 1 o 2 3 a 5 6 o 7" at bounding box center [424, 387] width 336 height 20
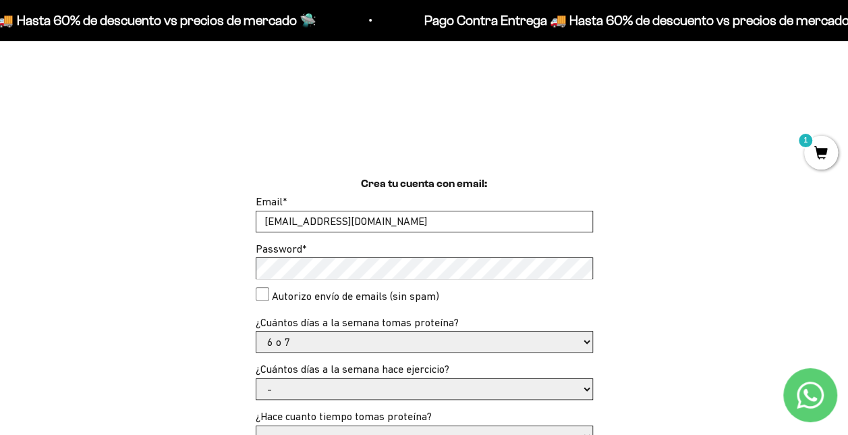
scroll to position [270, 0]
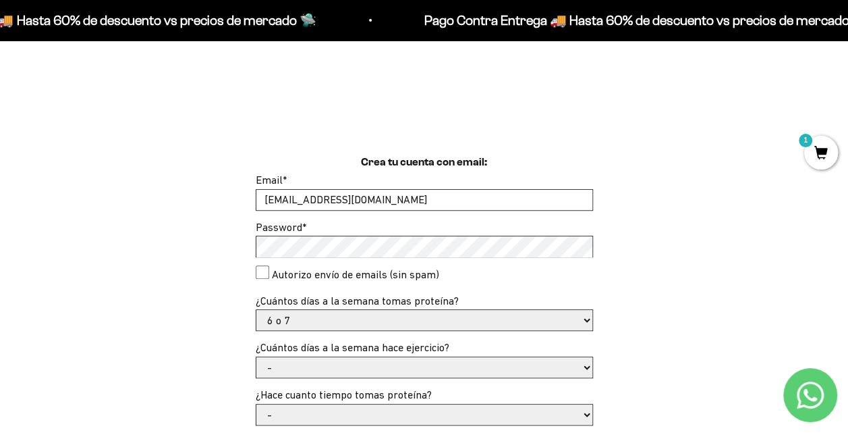
click at [589, 369] on select "- No hago 1 a 2 días 3 a 5 días 6 o 7 días" at bounding box center [424, 367] width 336 height 20
select select "3 a 5 días"
click at [256, 357] on select "- No hago 1 a 2 días 3 a 5 días 6 o 7 días" at bounding box center [424, 367] width 336 height 20
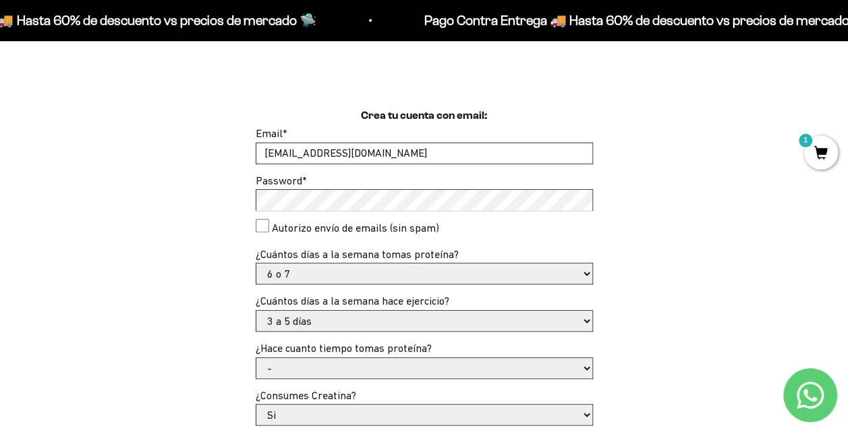
scroll to position [337, 0]
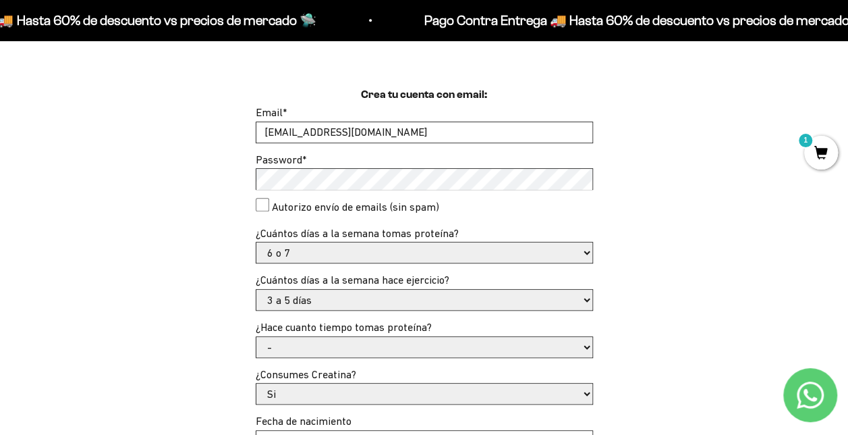
click at [588, 345] on select "- Apenas estoy empezando Menos de 6 meses Más de 6 meses Hace más de un año" at bounding box center [424, 347] width 336 height 20
select select "Menos de 6 meses"
click at [256, 337] on select "- Apenas estoy empezando Menos de 6 meses Más de 6 meses Hace más de un año" at bounding box center [424, 347] width 336 height 20
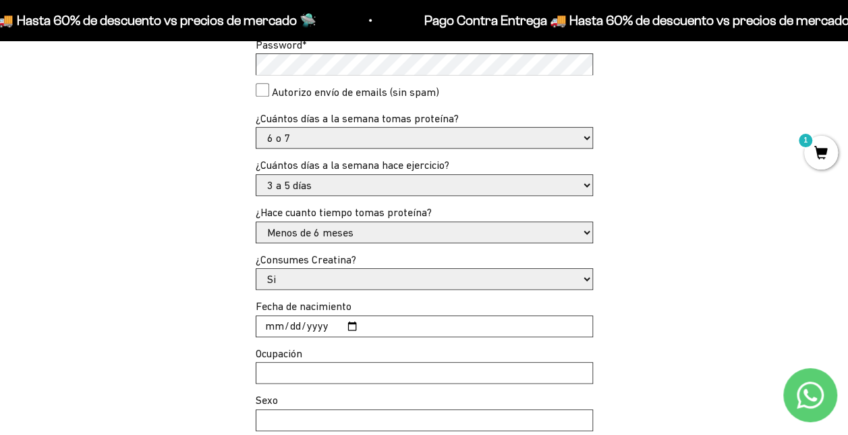
scroll to position [472, 0]
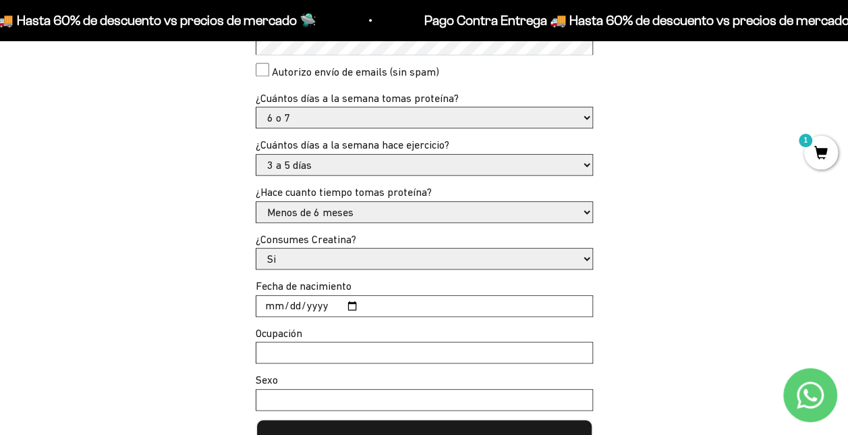
click at [270, 304] on input "Fecha de nacimiento" at bounding box center [424, 306] width 336 height 20
click at [346, 304] on input "Fecha de nacimiento" at bounding box center [424, 306] width 336 height 20
type input "1974-08-17"
click at [345, 349] on input "Ocupación" at bounding box center [424, 352] width 336 height 20
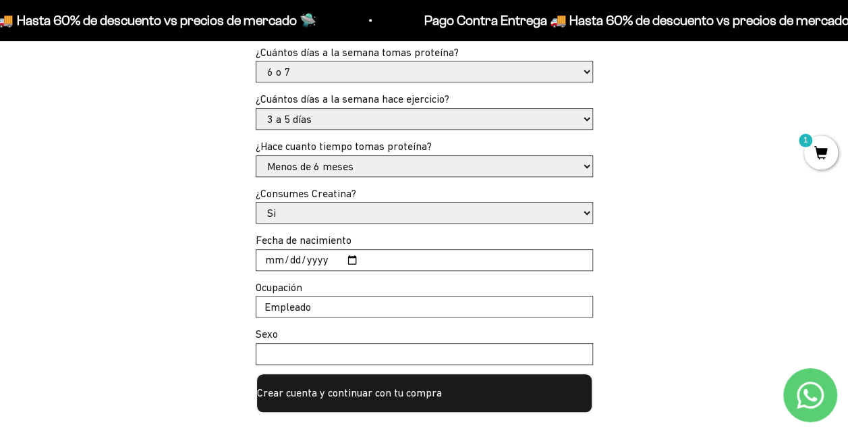
scroll to position [540, 0]
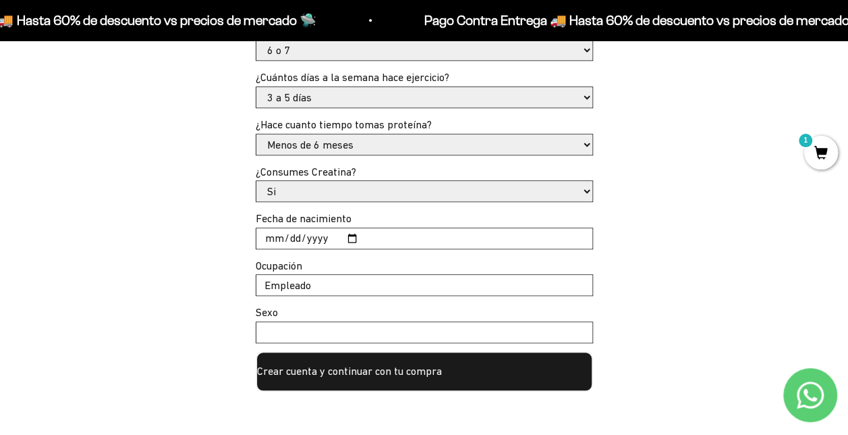
type input "Empleado"
click at [316, 334] on input "Sexo" at bounding box center [424, 332] width 336 height 20
type input "femenino"
click at [659, 327] on div "Crea tu cuenta con email: Email * sandradefreitas97@yahoo.com.ve Password * Aut…" at bounding box center [423, 137] width 783 height 507
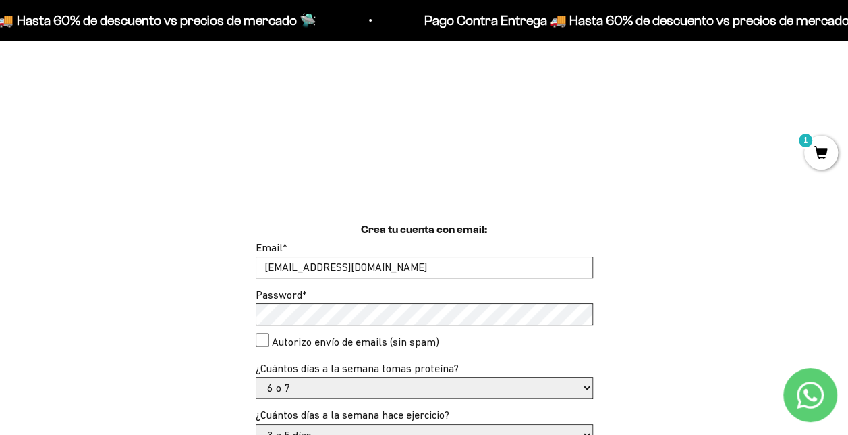
scroll to position [270, 0]
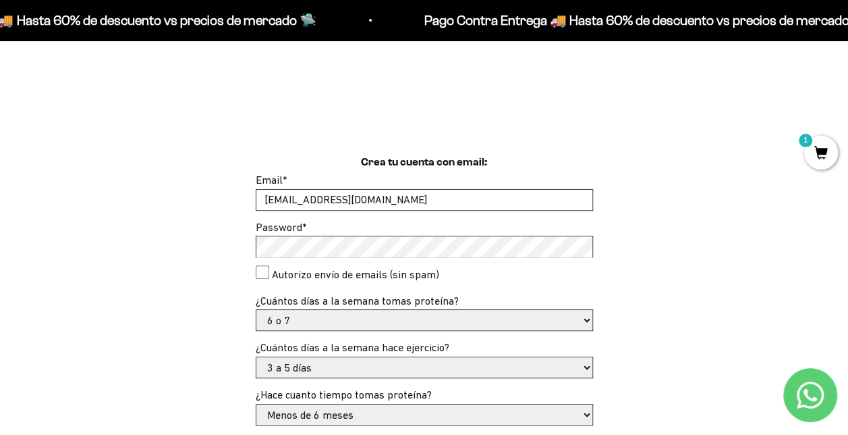
click at [269, 278] on div "Autorizo envío de emails (sin spam)" at bounding box center [424, 274] width 337 height 19
click at [261, 271] on consent"] "Autorizo envío de emails (sin spam)" at bounding box center [262, 271] width 13 height 13
checkbox consent"] "true"
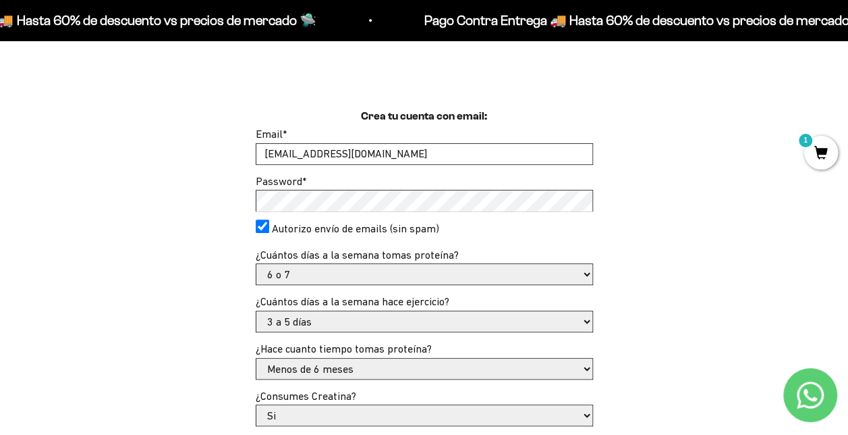
scroll to position [337, 0]
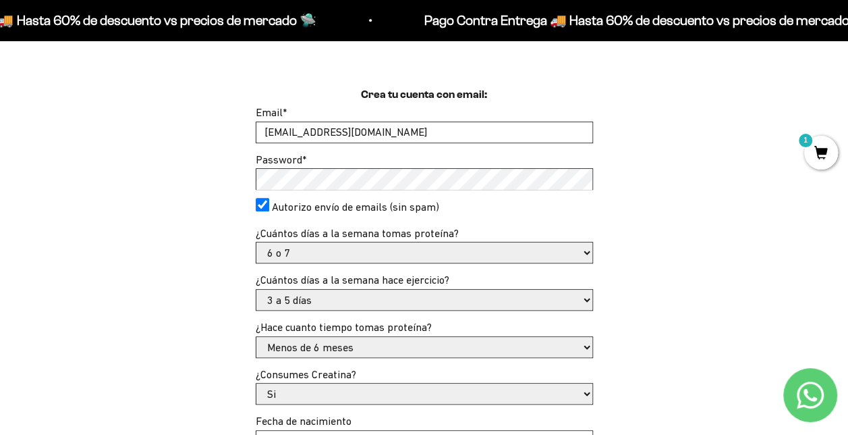
click at [590, 300] on select "- No hago 1 a 2 días 3 a 5 días 6 o 7 días" at bounding box center [424, 299] width 336 height 20
select select "6 o 7 días"
click at [256, 289] on select "- No hago 1 a 2 días 3 a 5 días 6 o 7 días" at bounding box center [424, 299] width 336 height 20
click at [674, 335] on div "Crea tu cuenta con email: Email * sandradefreitas97@yahoo.com.ve Password * Aut…" at bounding box center [423, 339] width 783 height 507
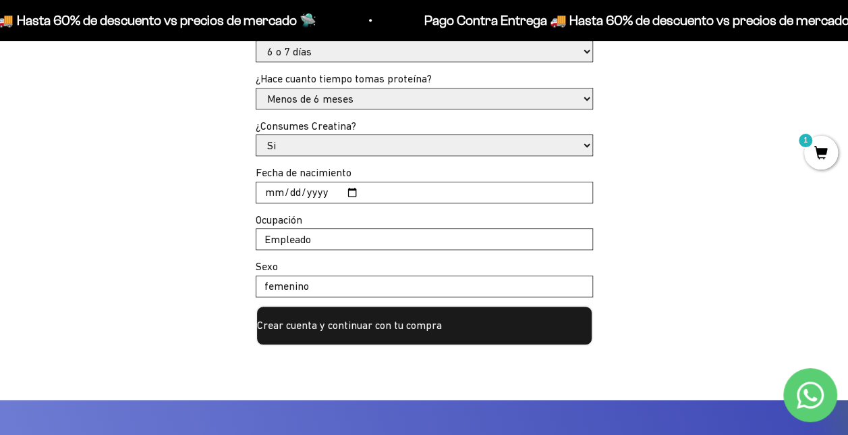
scroll to position [607, 0]
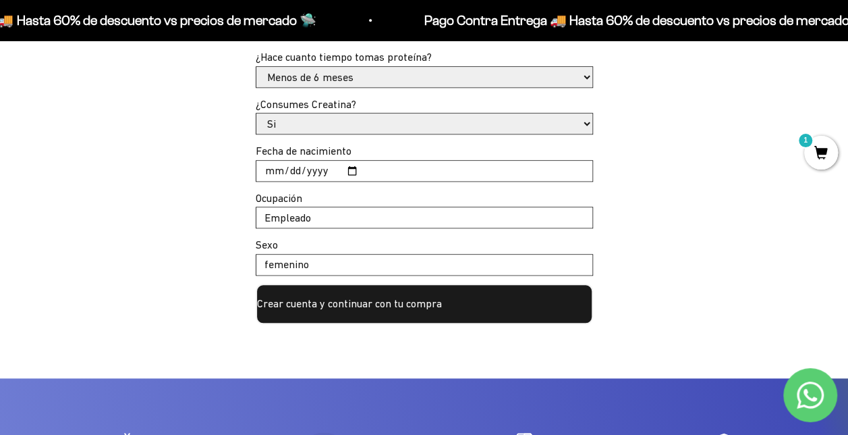
click at [392, 310] on button "Crear cuenta y continuar con tu compra" at bounding box center [424, 303] width 337 height 40
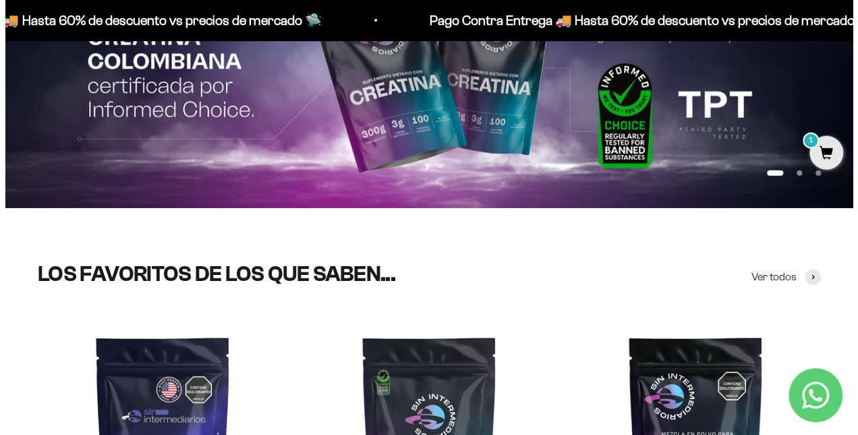
scroll to position [67, 0]
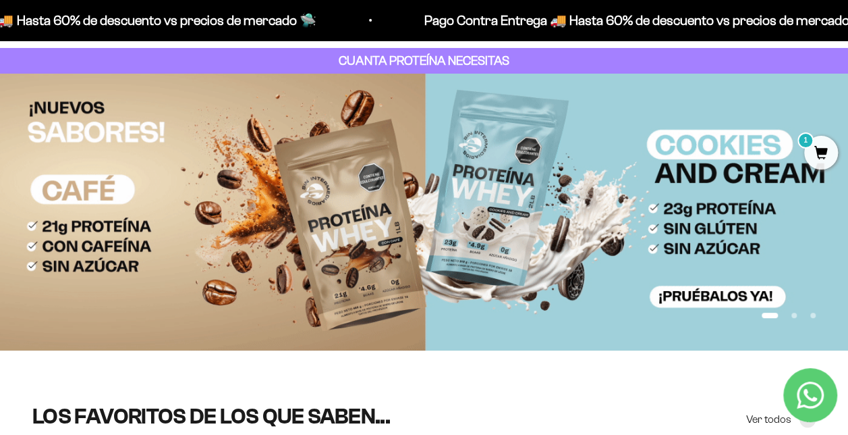
click at [818, 157] on span "1" at bounding box center [821, 153] width 34 height 34
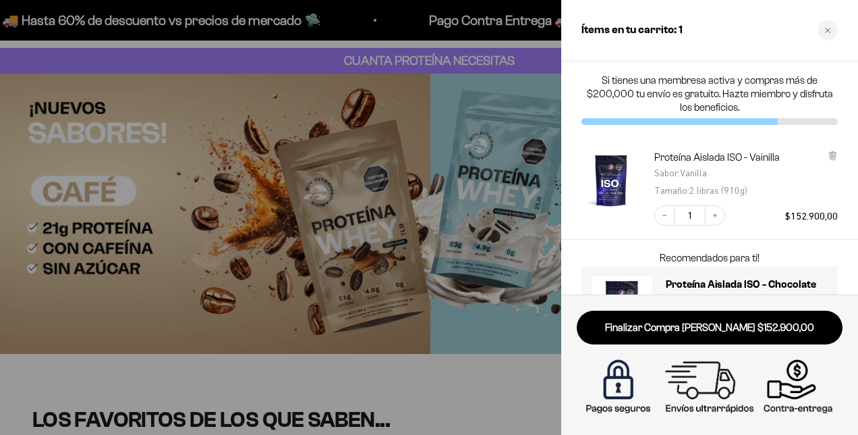
scroll to position [62, 0]
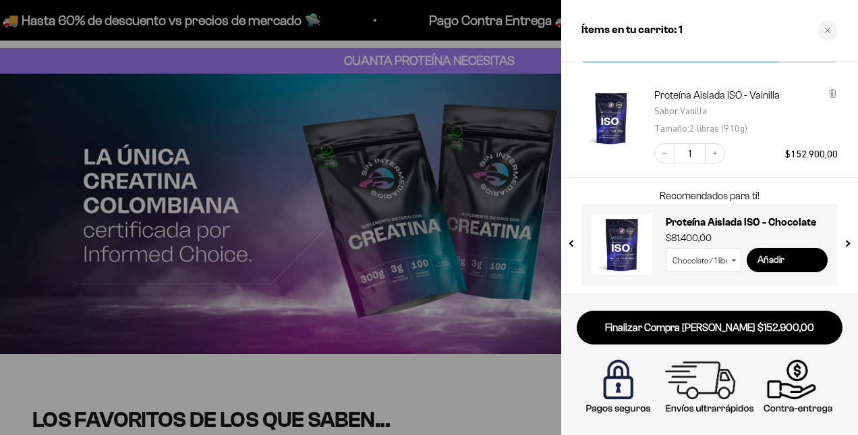
click at [795, 262] on input "Añadir" at bounding box center [787, 260] width 81 height 24
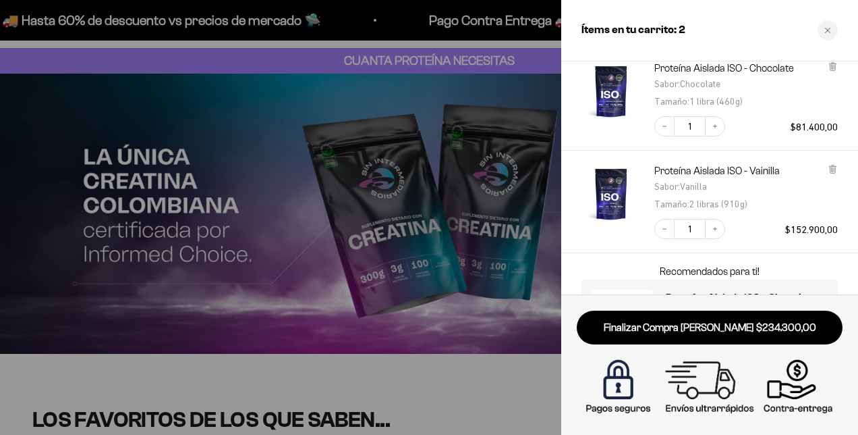
scroll to position [35, 0]
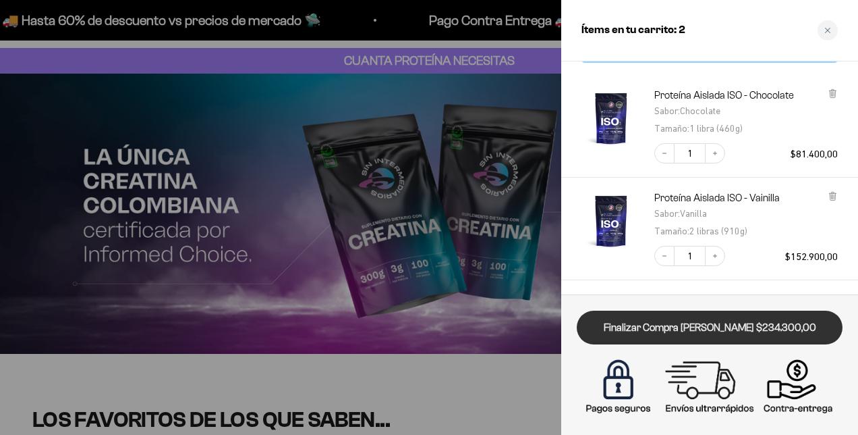
click at [741, 331] on link "Finalizar Compra [PERSON_NAME] $234.300,00" at bounding box center [710, 327] width 266 height 34
